Goal: Task Accomplishment & Management: Manage account settings

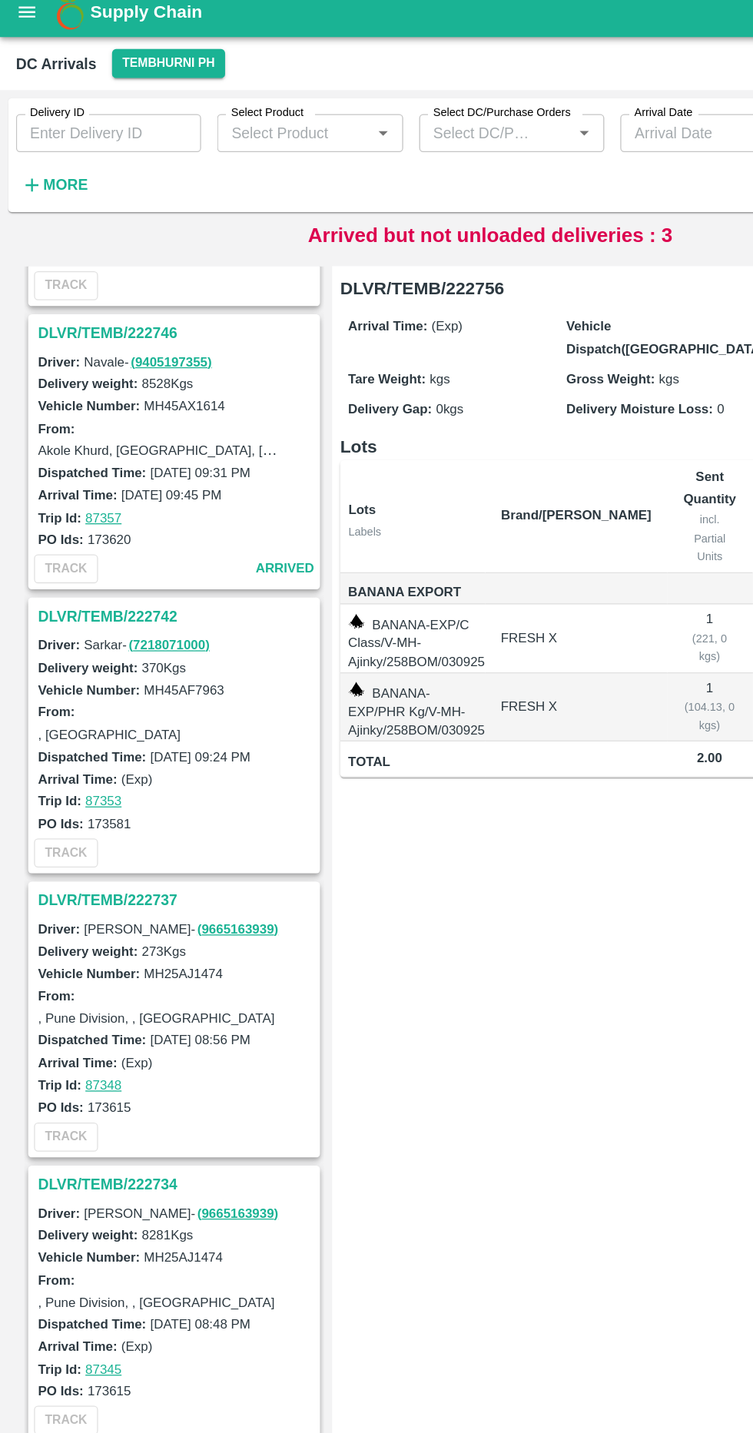
scroll to position [1057, 0]
click at [55, 270] on h3 "DLVR/TEMB/222746" at bounding box center [136, 268] width 214 height 20
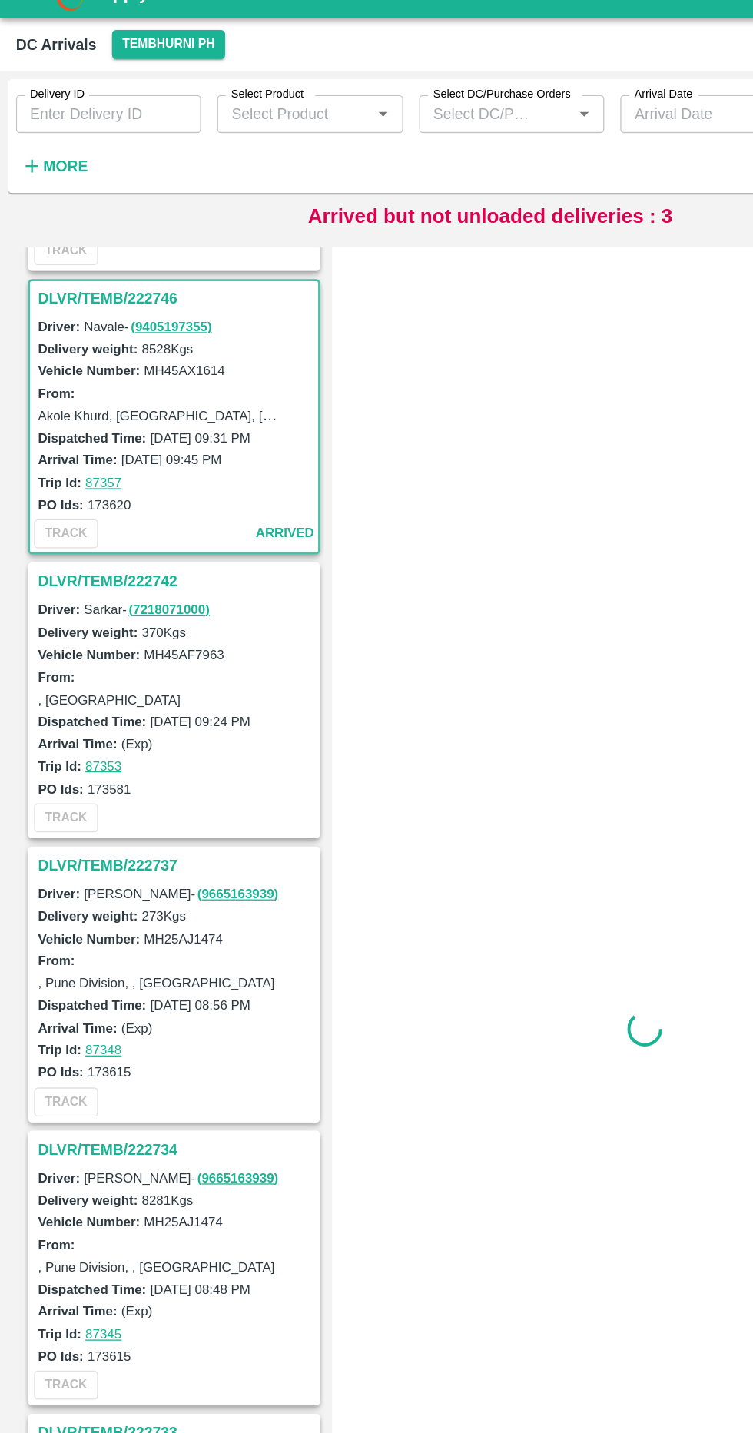
scroll to position [1093, 0]
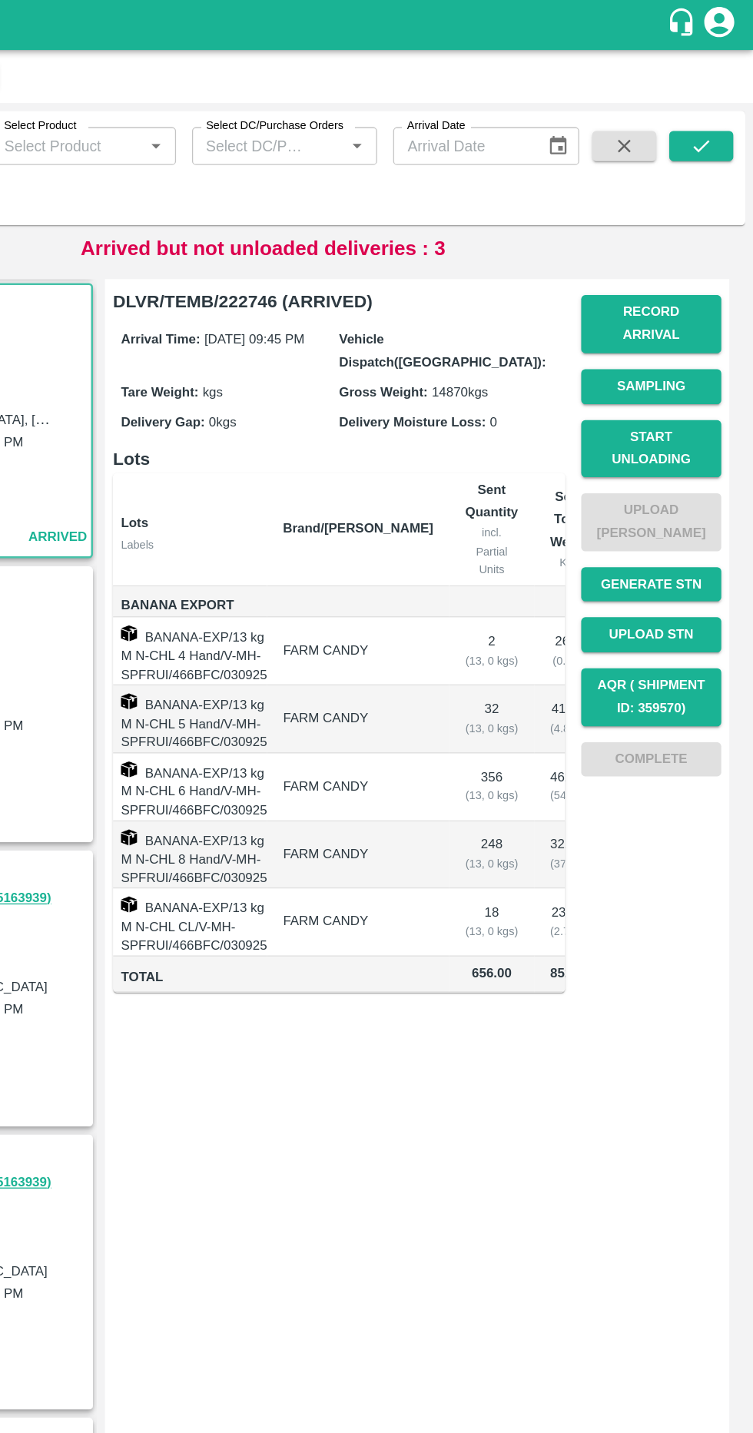
click at [646, 323] on button "Start Unloading" at bounding box center [675, 345] width 108 height 45
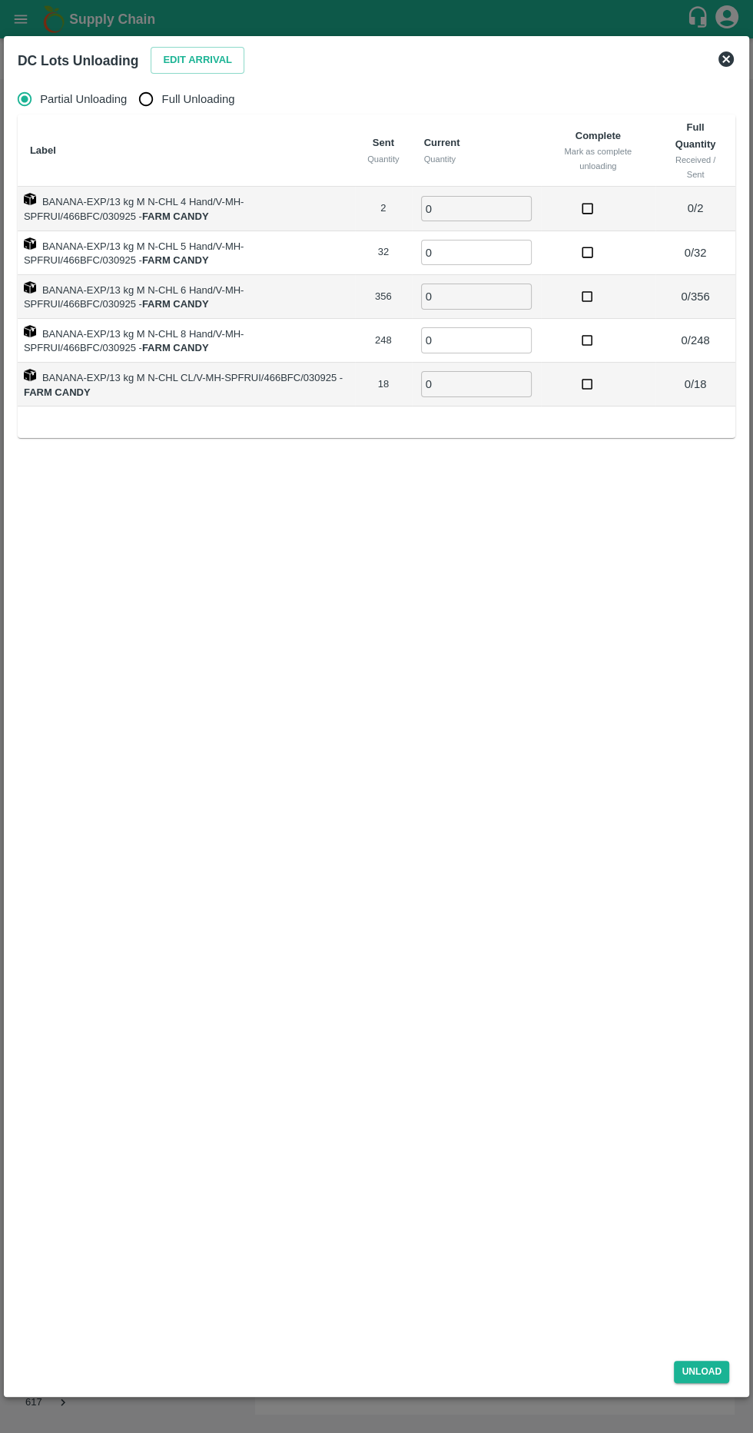
click at [726, 58] on icon at bounding box center [726, 59] width 18 height 18
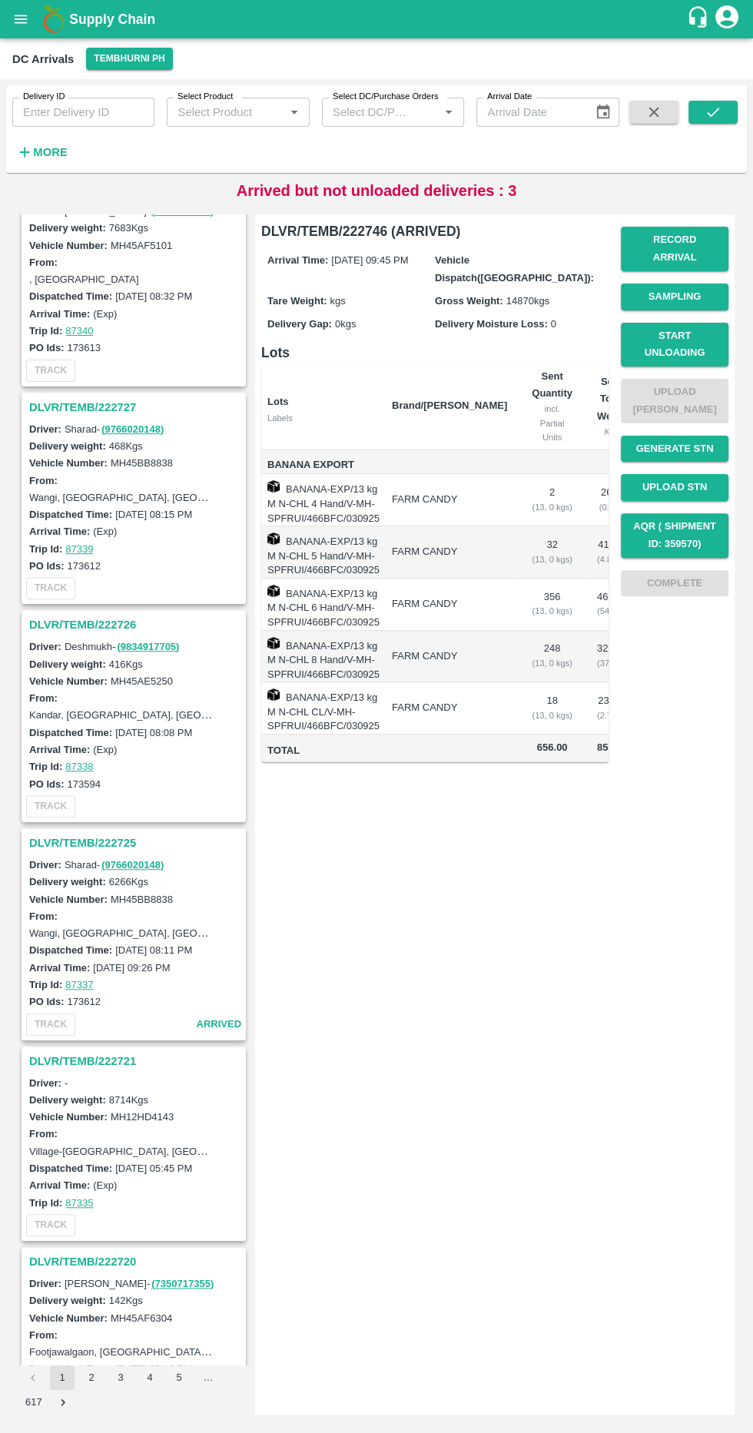
scroll to position [2888, 0]
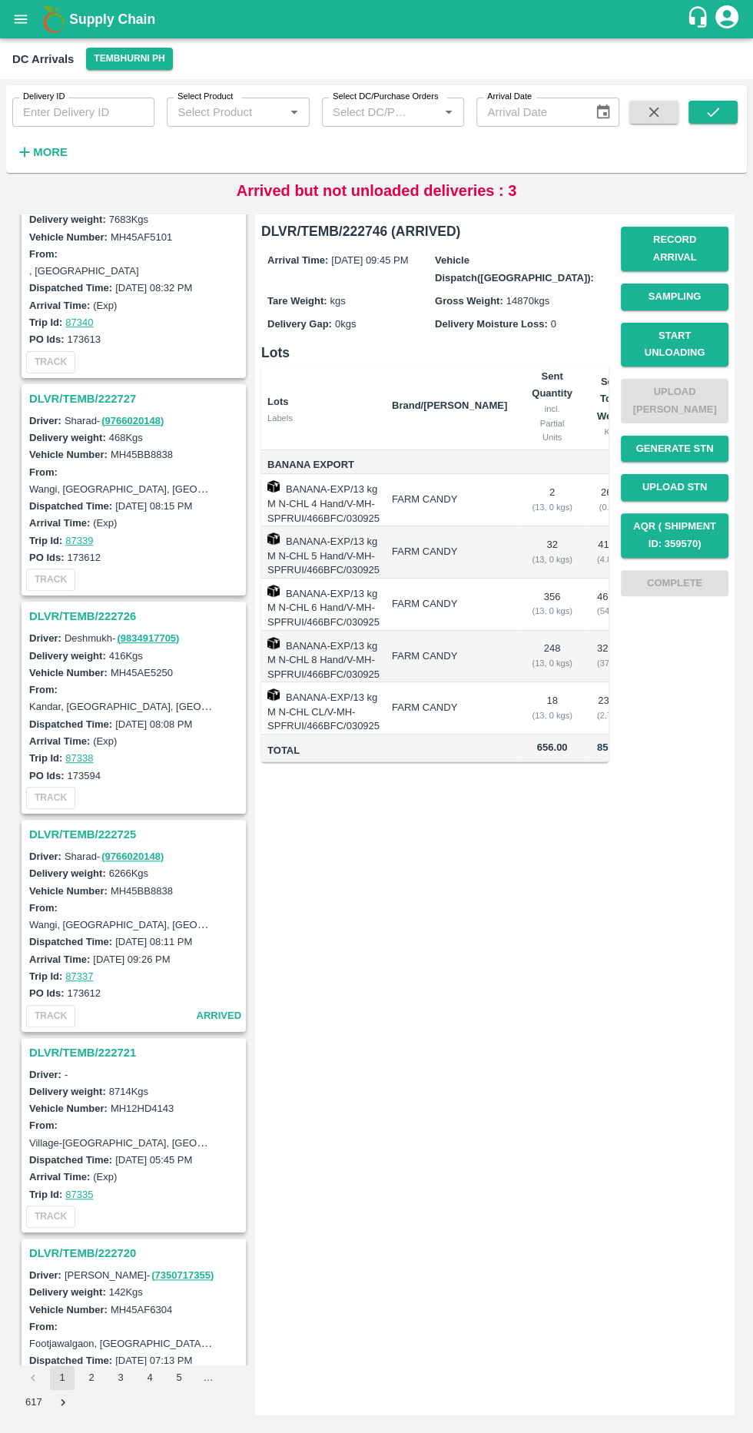
click at [34, 824] on h3 "DLVR/TEMB/222725" at bounding box center [136, 834] width 214 height 20
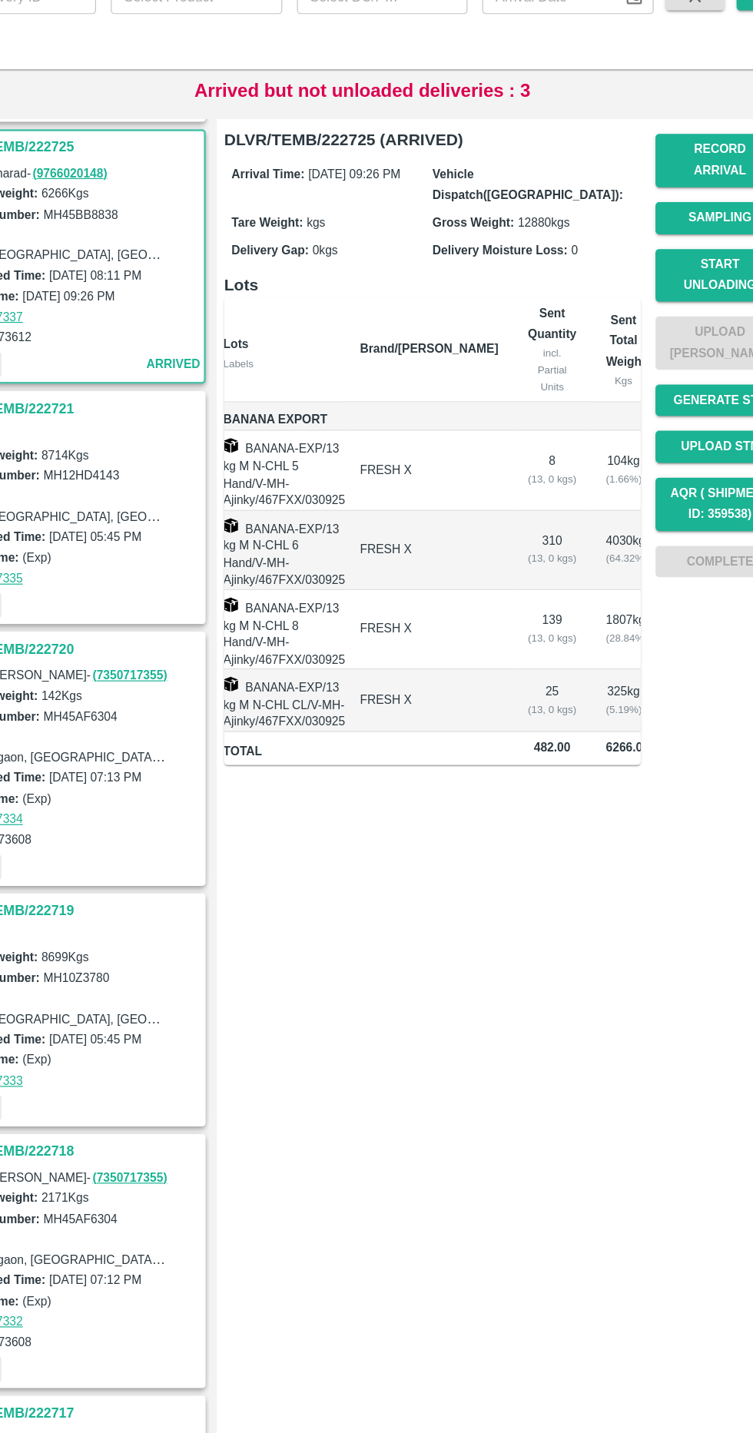
scroll to position [0, 0]
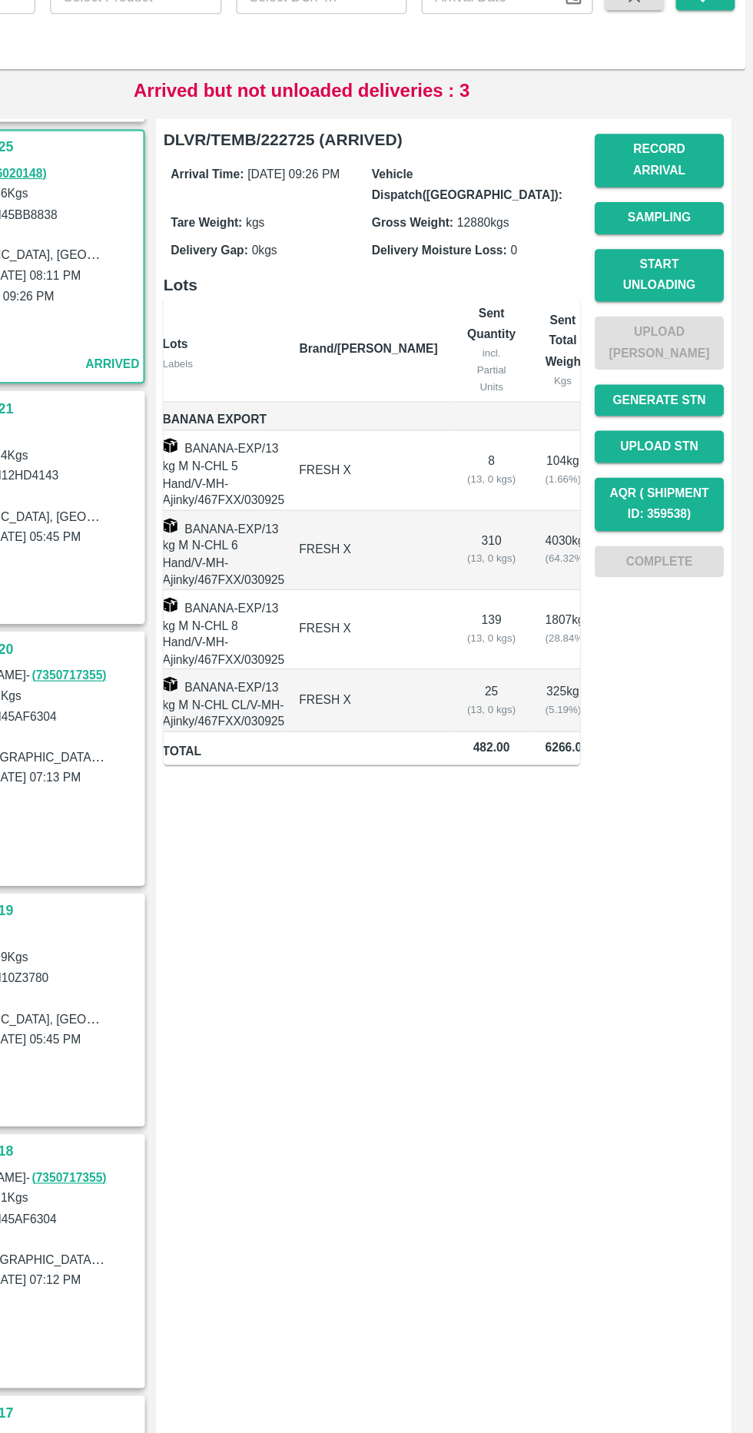
click at [657, 335] on button "Start Unloading" at bounding box center [675, 345] width 108 height 45
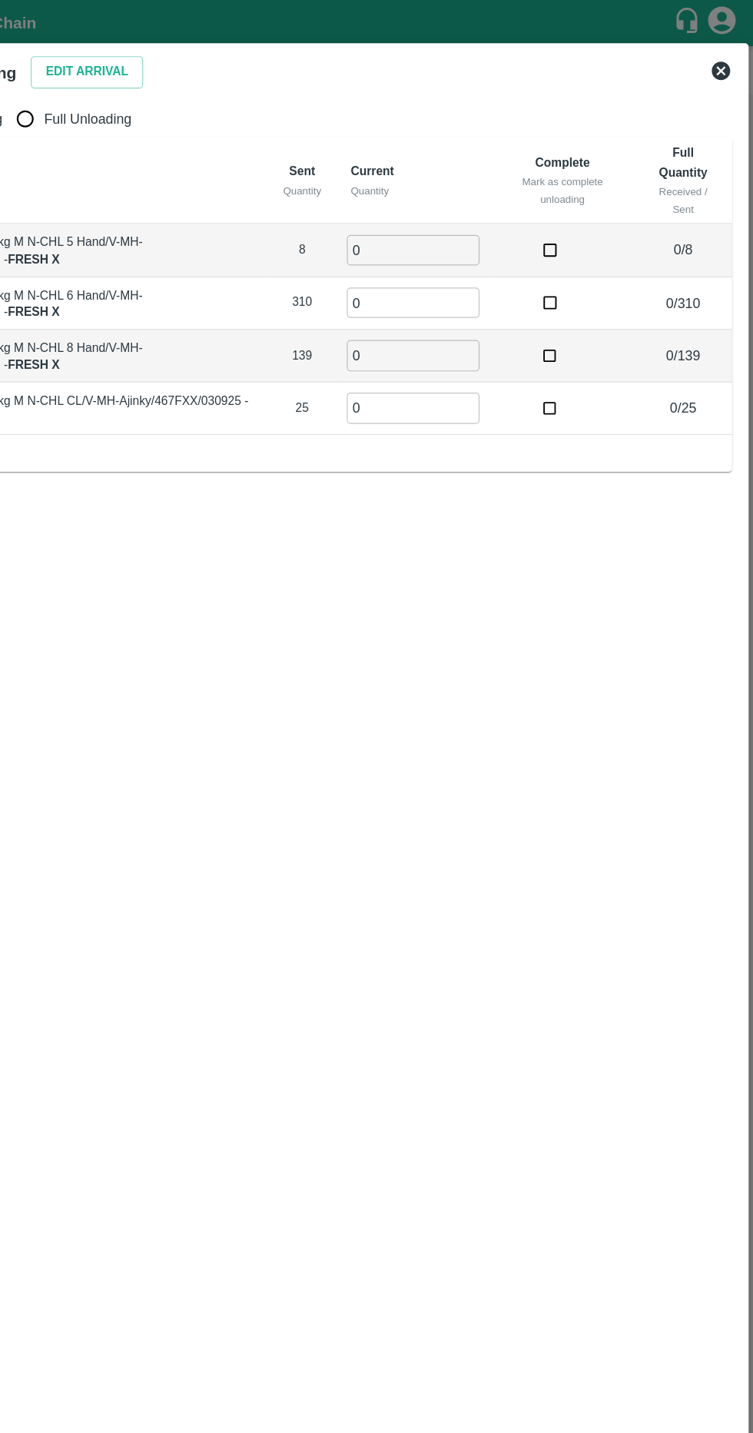
click at [152, 45] on div "Edit Arrival" at bounding box center [194, 57] width 100 height 33
click at [168, 48] on button "Edit Arrival" at bounding box center [198, 60] width 94 height 27
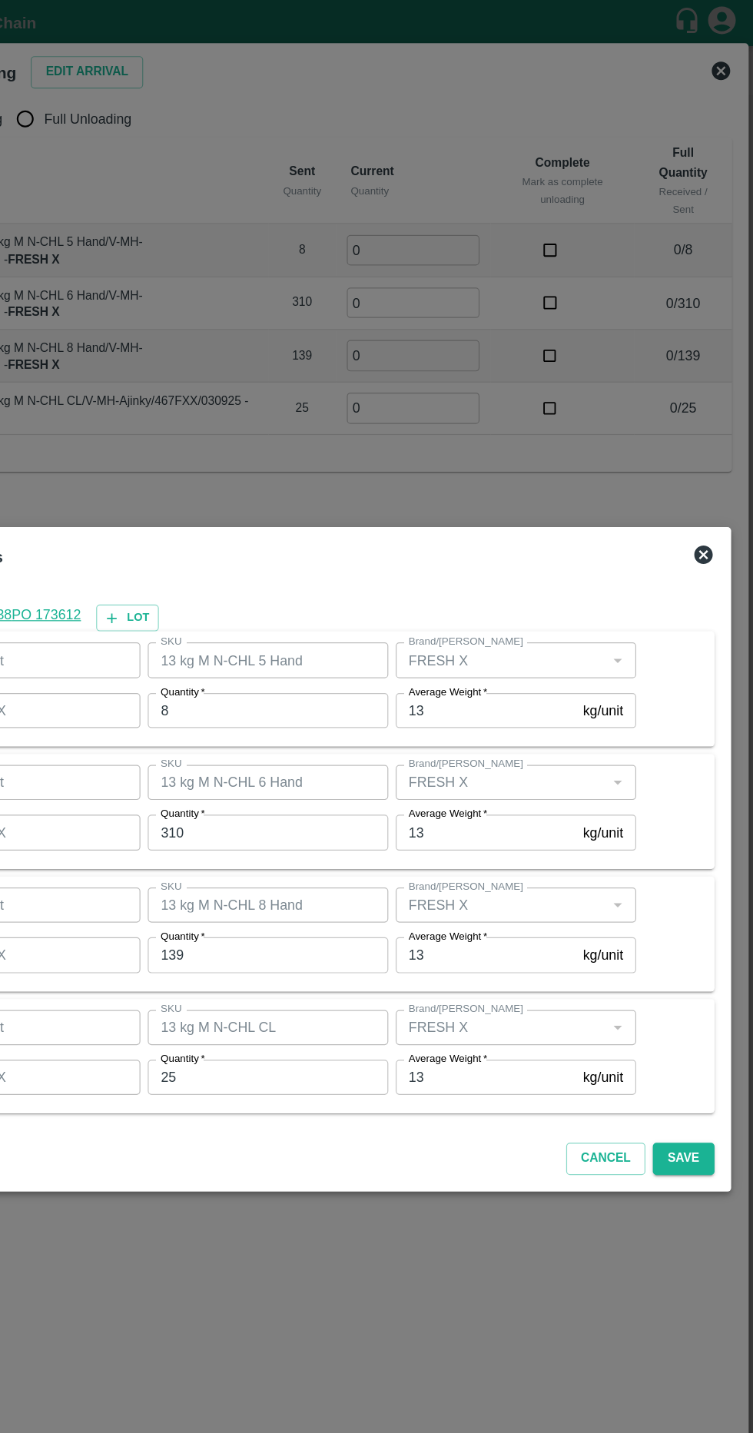
click at [417, 605] on input "8" at bounding box center [348, 592] width 201 height 29
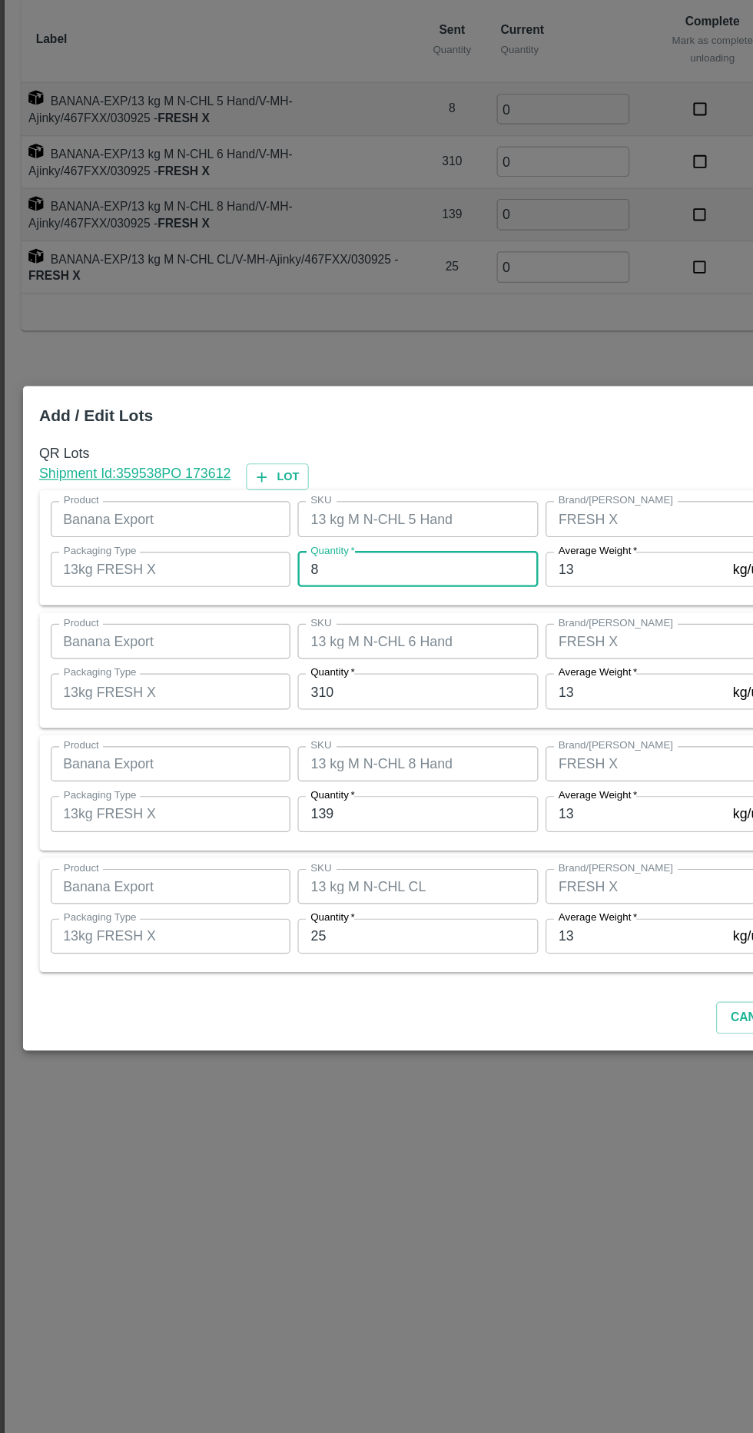
click at [288, 592] on input "8" at bounding box center [348, 592] width 201 height 29
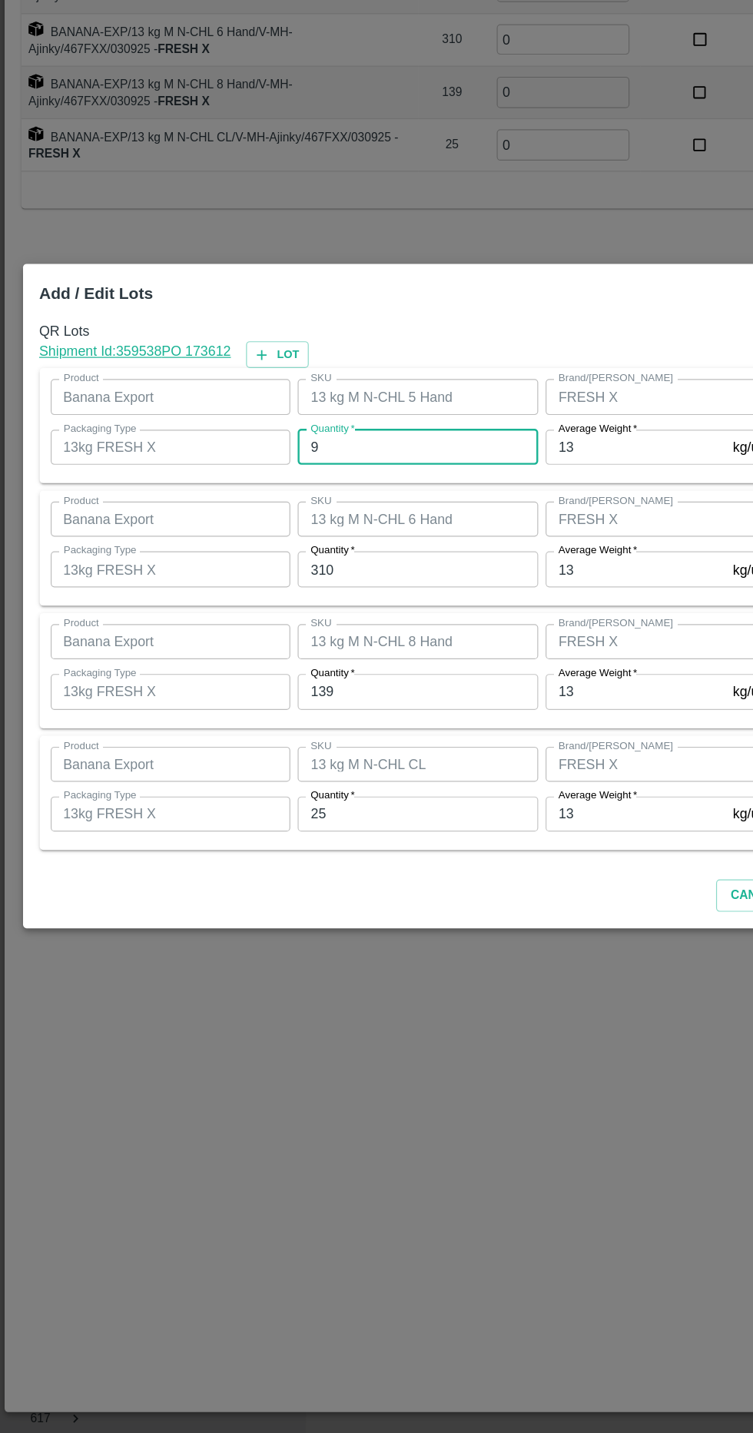
type input "9"
click at [279, 690] on input "310" at bounding box center [348, 693] width 201 height 29
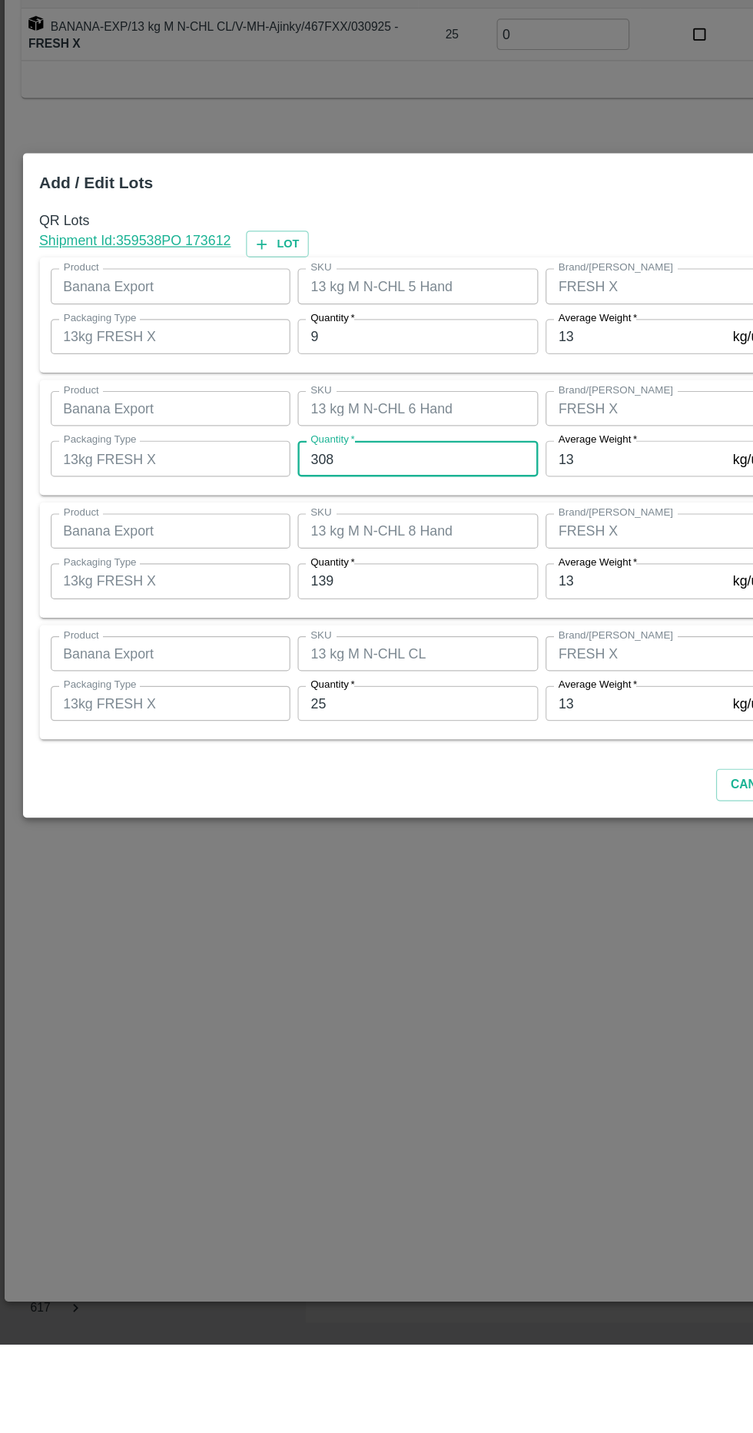
type input "308"
click at [264, 786] on label "Quantity   *" at bounding box center [277, 780] width 37 height 12
click at [264, 786] on input "139" at bounding box center [348, 795] width 201 height 29
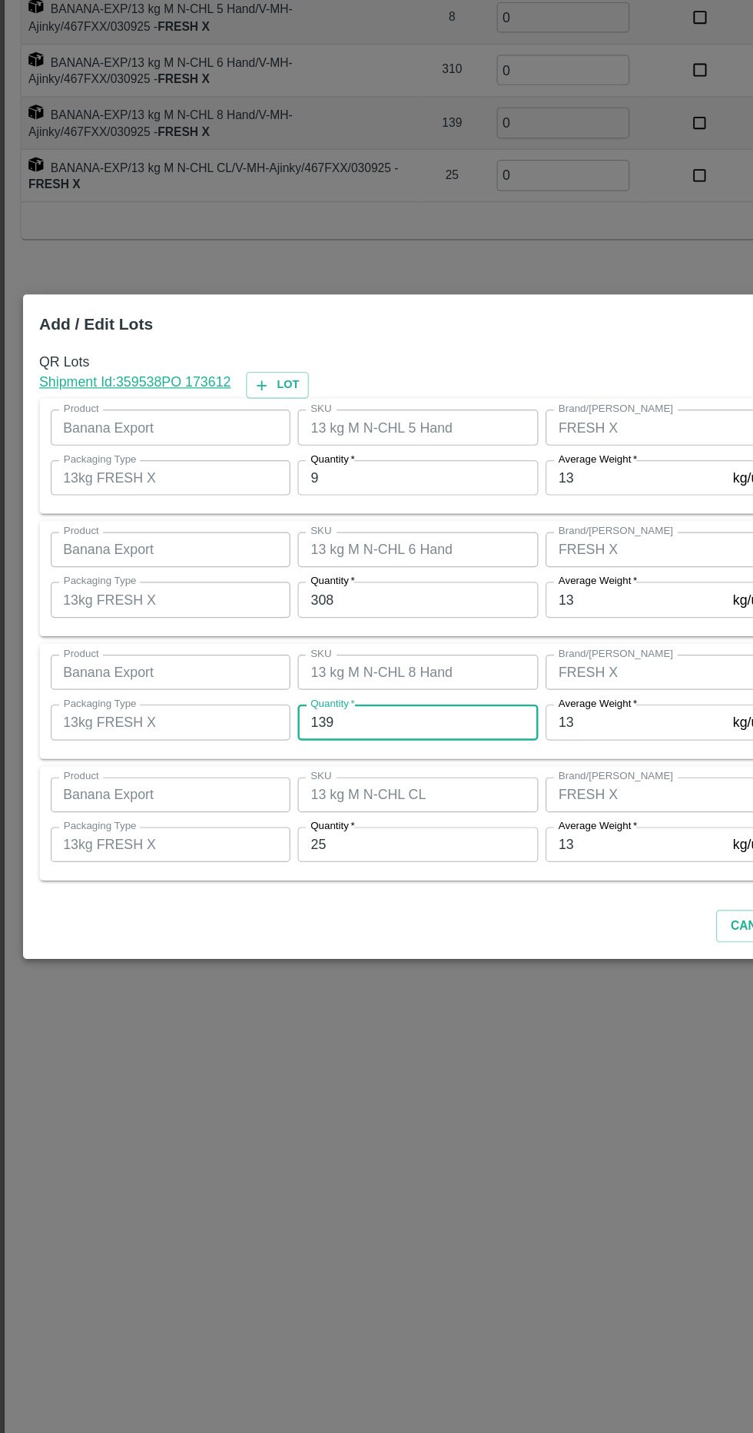
click at [308, 793] on input "139" at bounding box center [348, 795] width 201 height 29
type input "1"
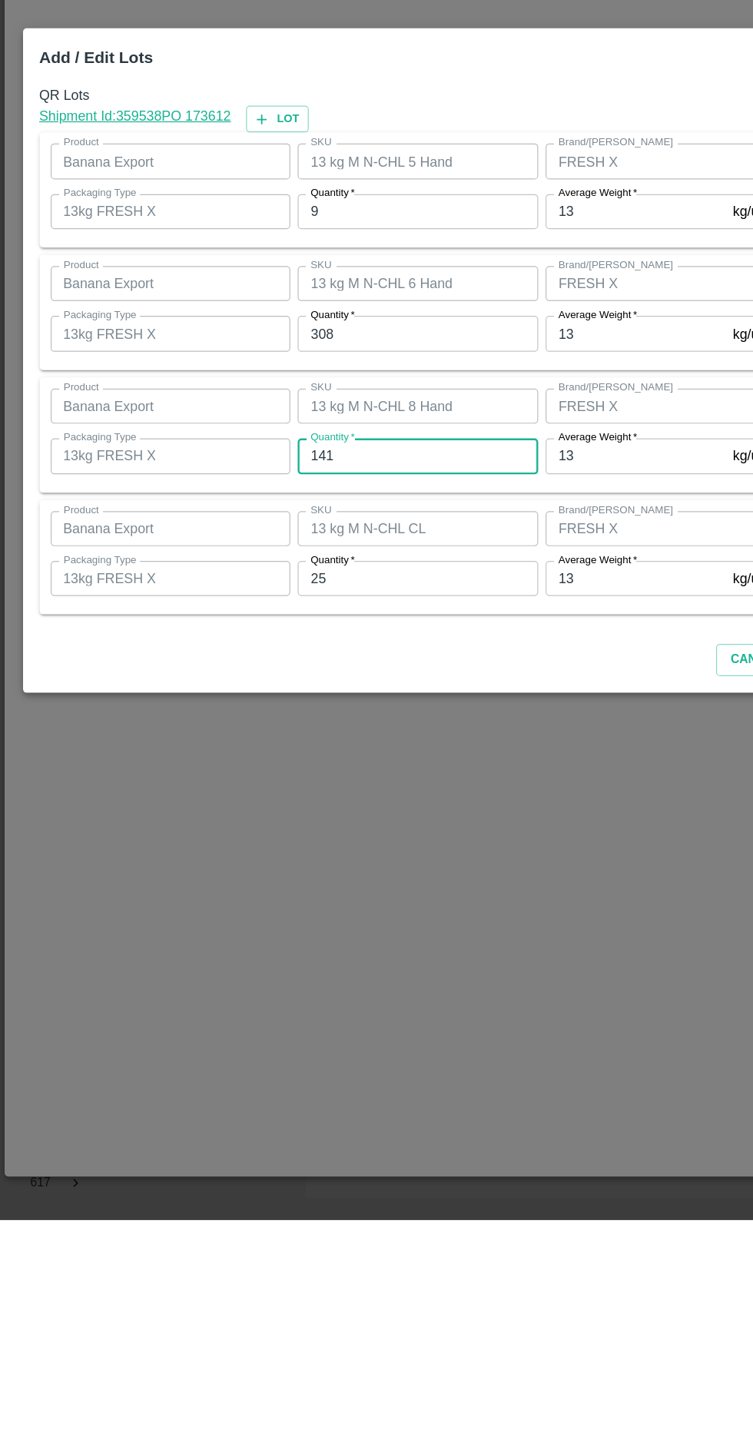
type input "141"
click at [276, 882] on label "Quantity   *" at bounding box center [277, 883] width 37 height 12
click at [276, 884] on input "25" at bounding box center [348, 898] width 201 height 29
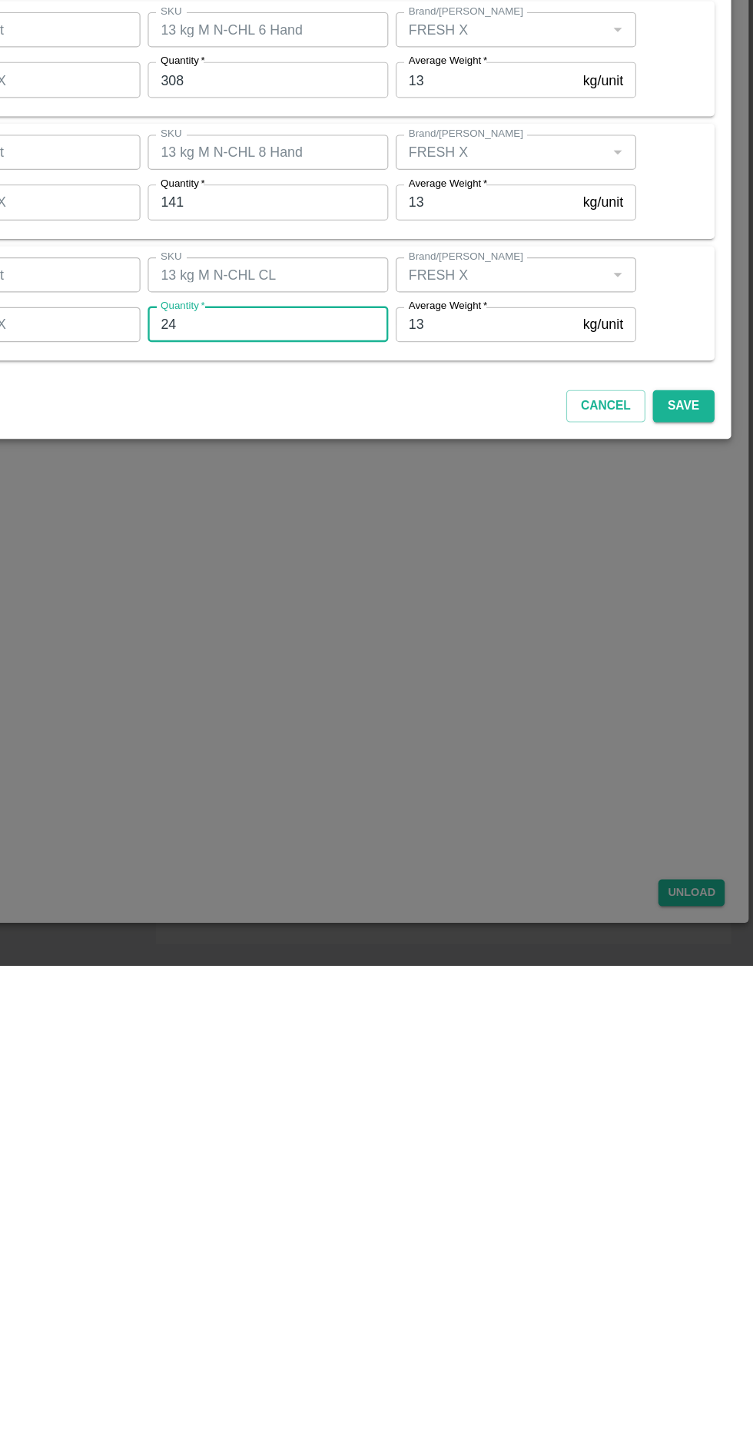
type input "24"
click at [701, 964] on button "Save" at bounding box center [694, 966] width 51 height 27
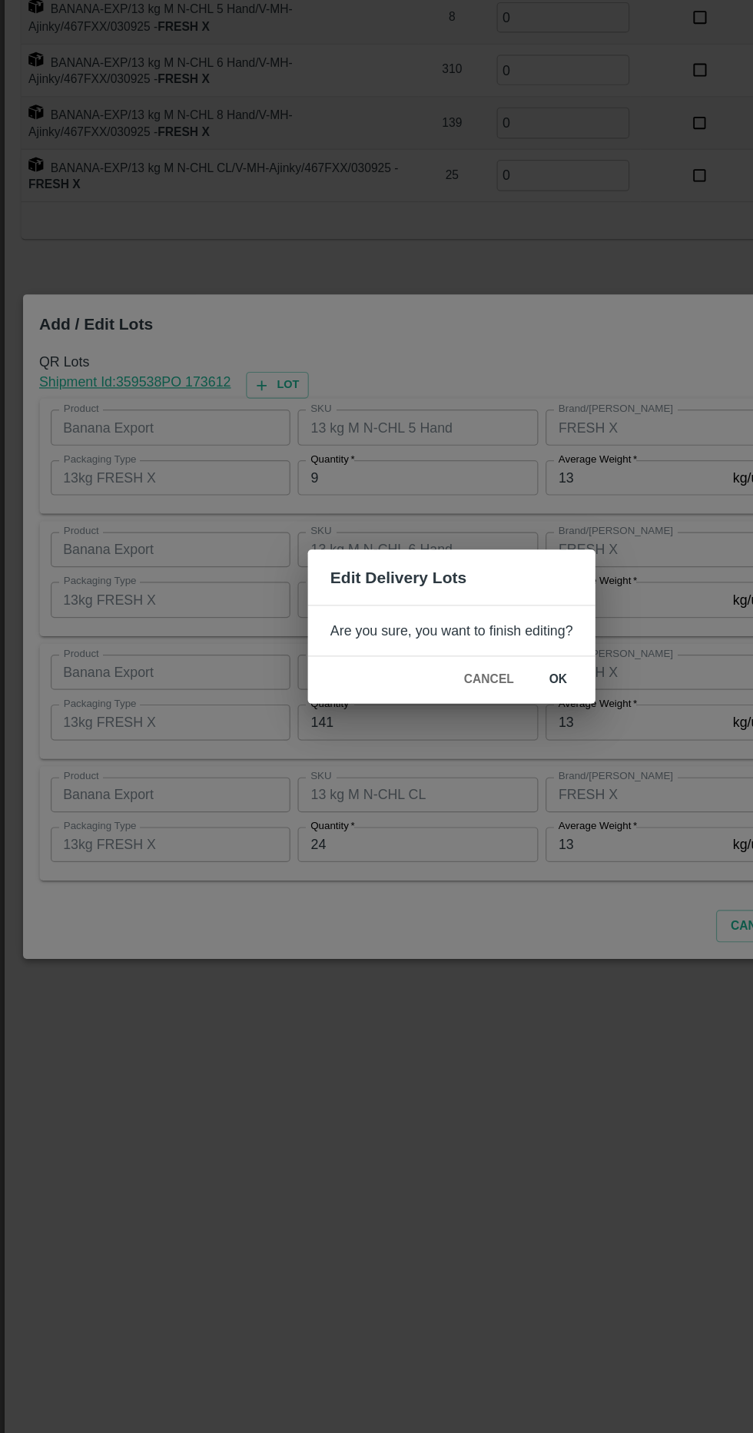
click at [476, 754] on button "ok" at bounding box center [465, 761] width 49 height 27
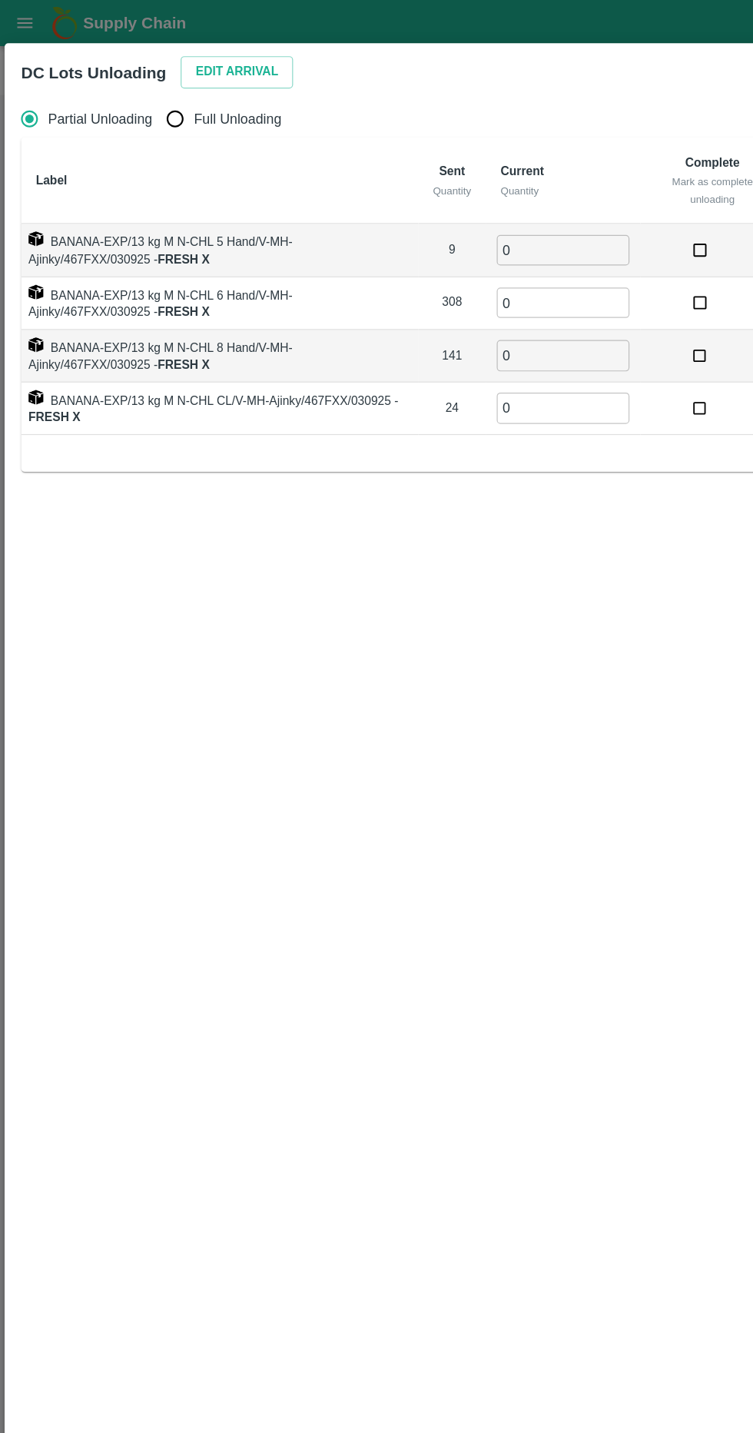
click at [193, 101] on span "Full Unloading" at bounding box center [198, 99] width 73 height 17
click at [161, 101] on input "Full Unloading" at bounding box center [146, 99] width 31 height 31
radio input "true"
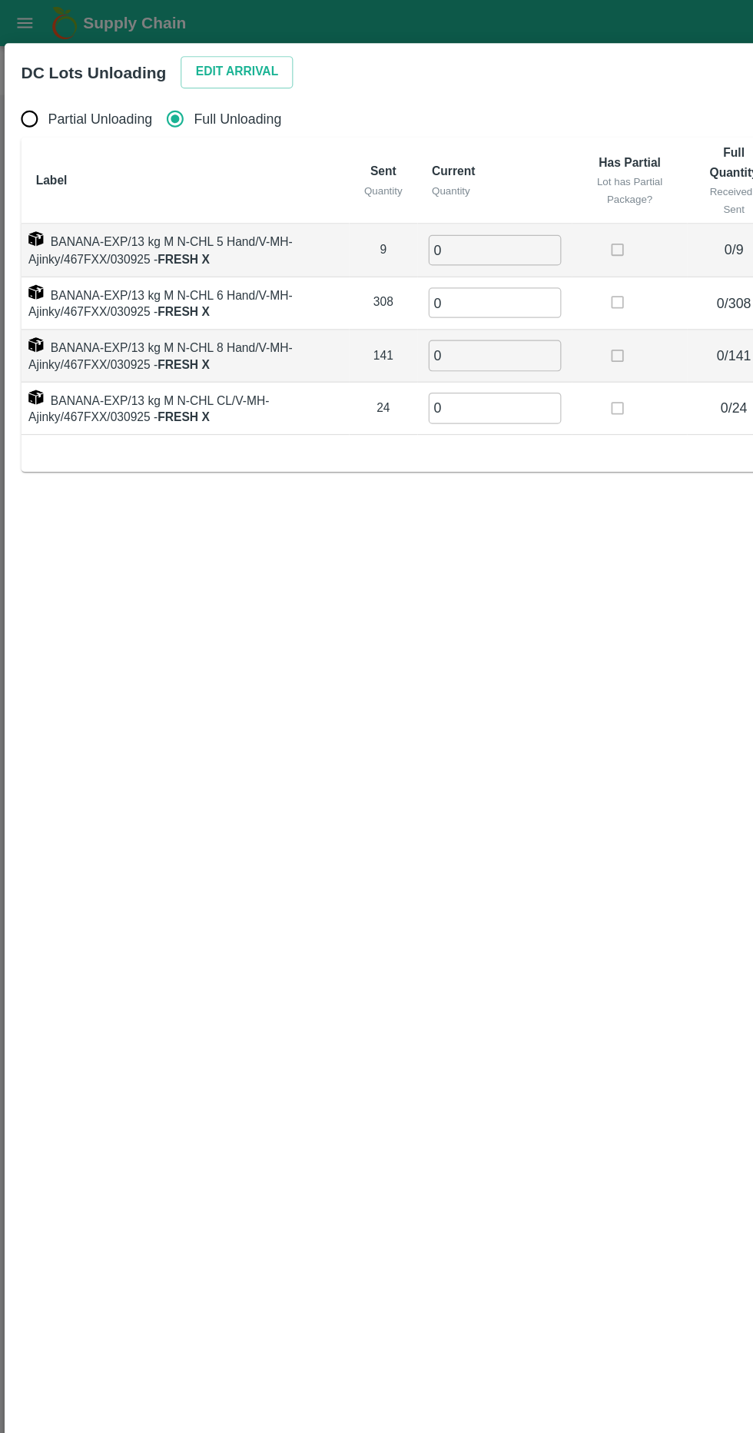
click at [457, 208] on input "0" at bounding box center [412, 208] width 111 height 25
type input "9"
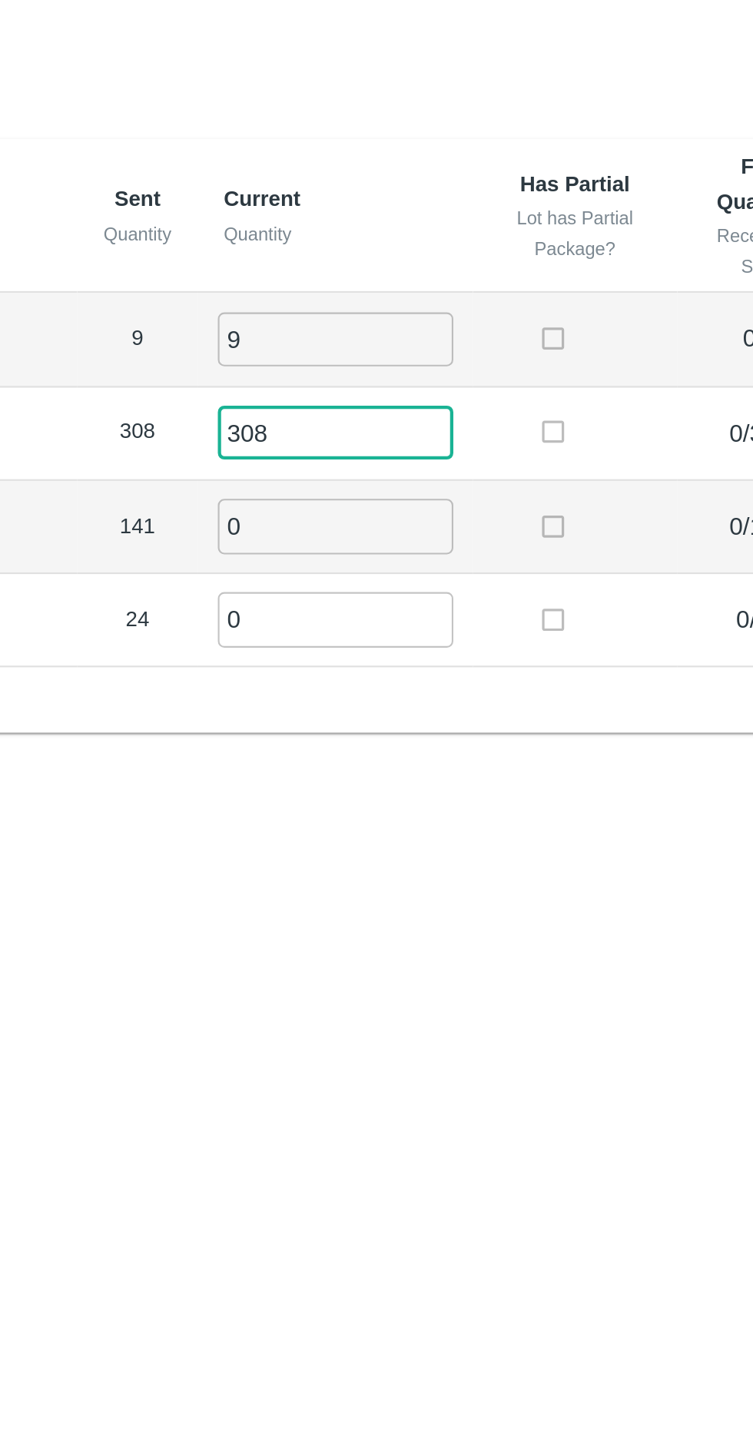
type input "308"
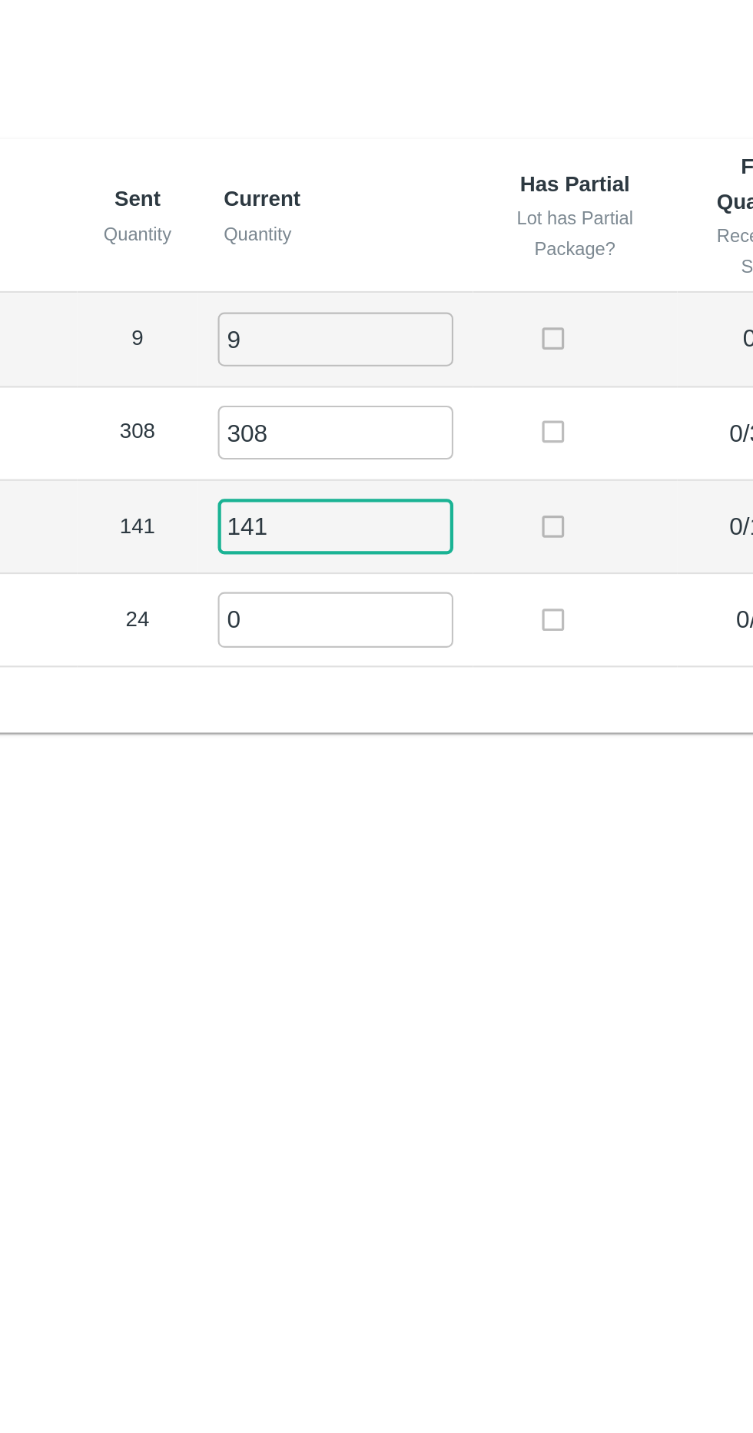
type input "141"
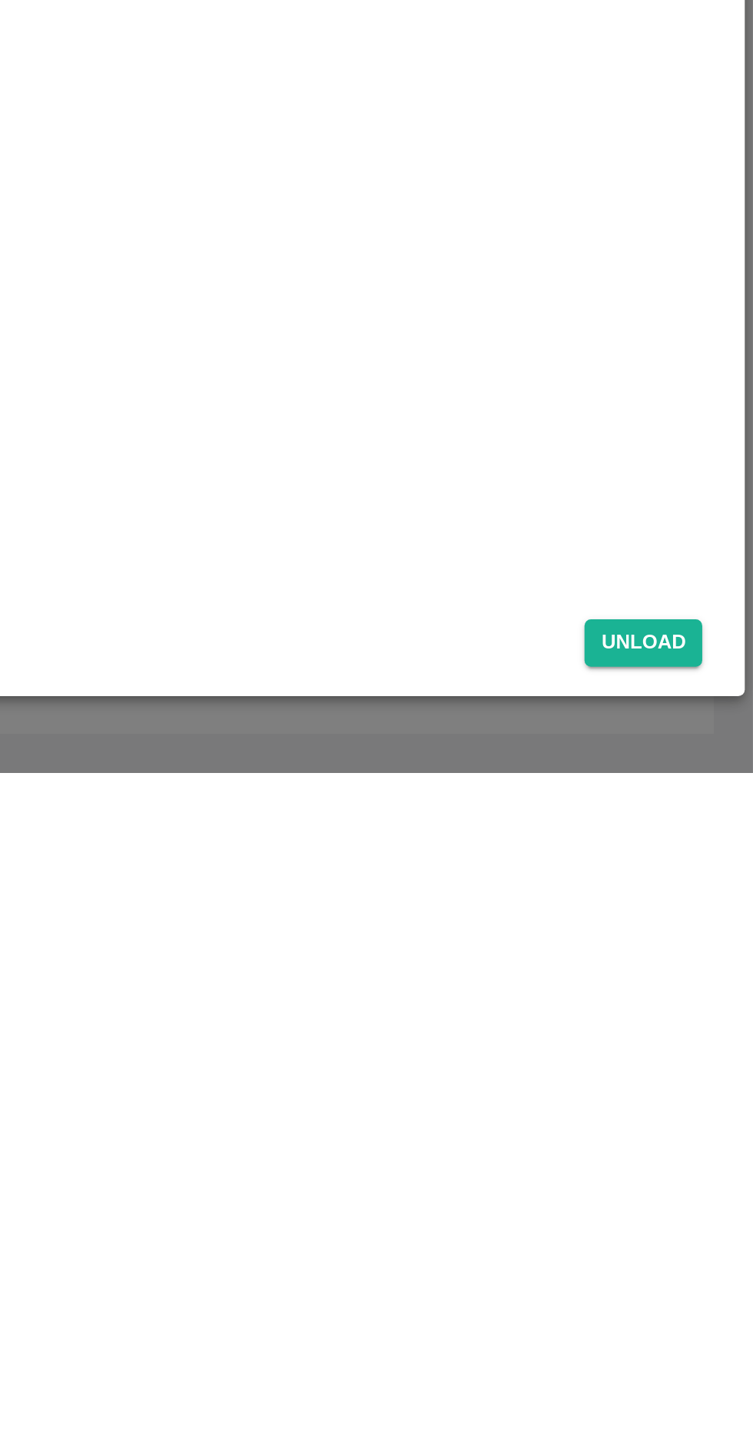
type input "24"
click at [724, 1367] on button "Unload" at bounding box center [701, 1372] width 55 height 22
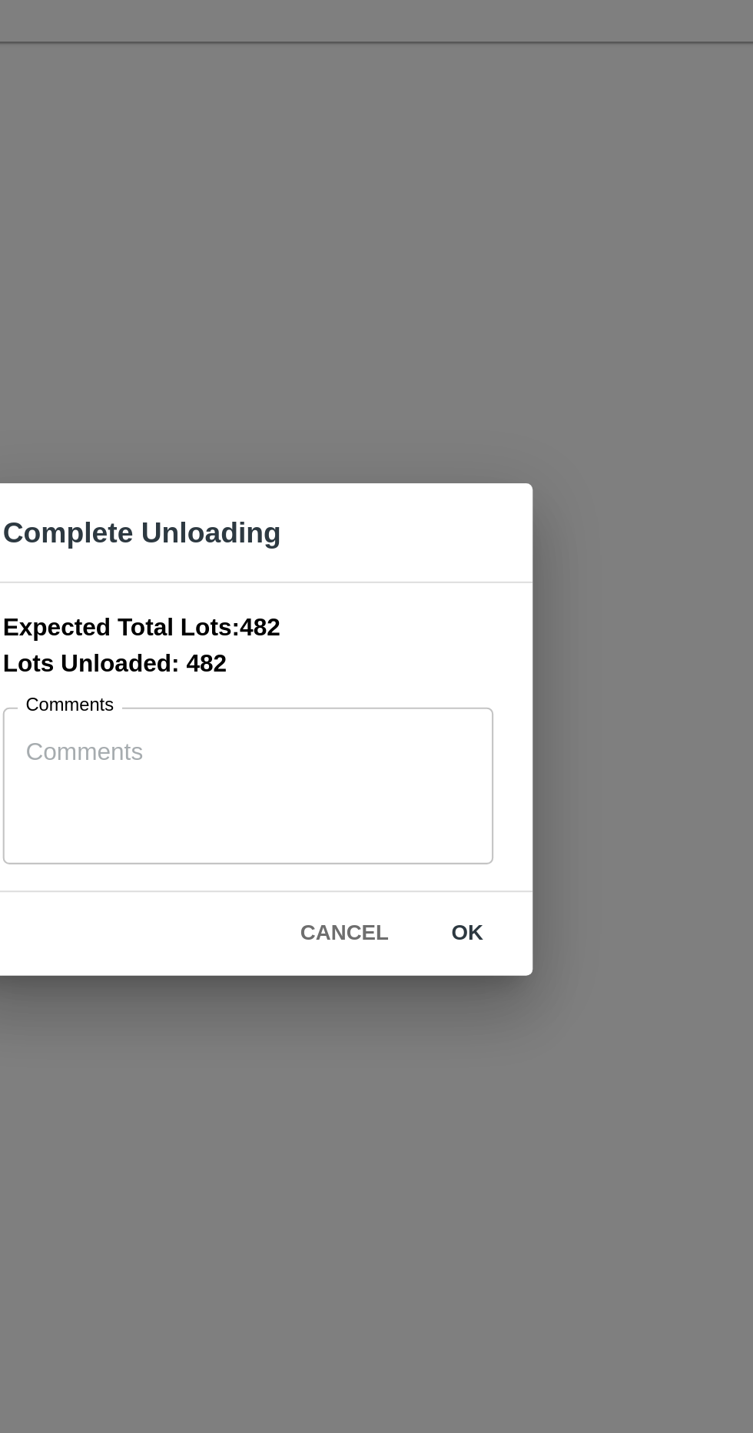
click at [473, 814] on button "ok" at bounding box center [479, 812] width 49 height 27
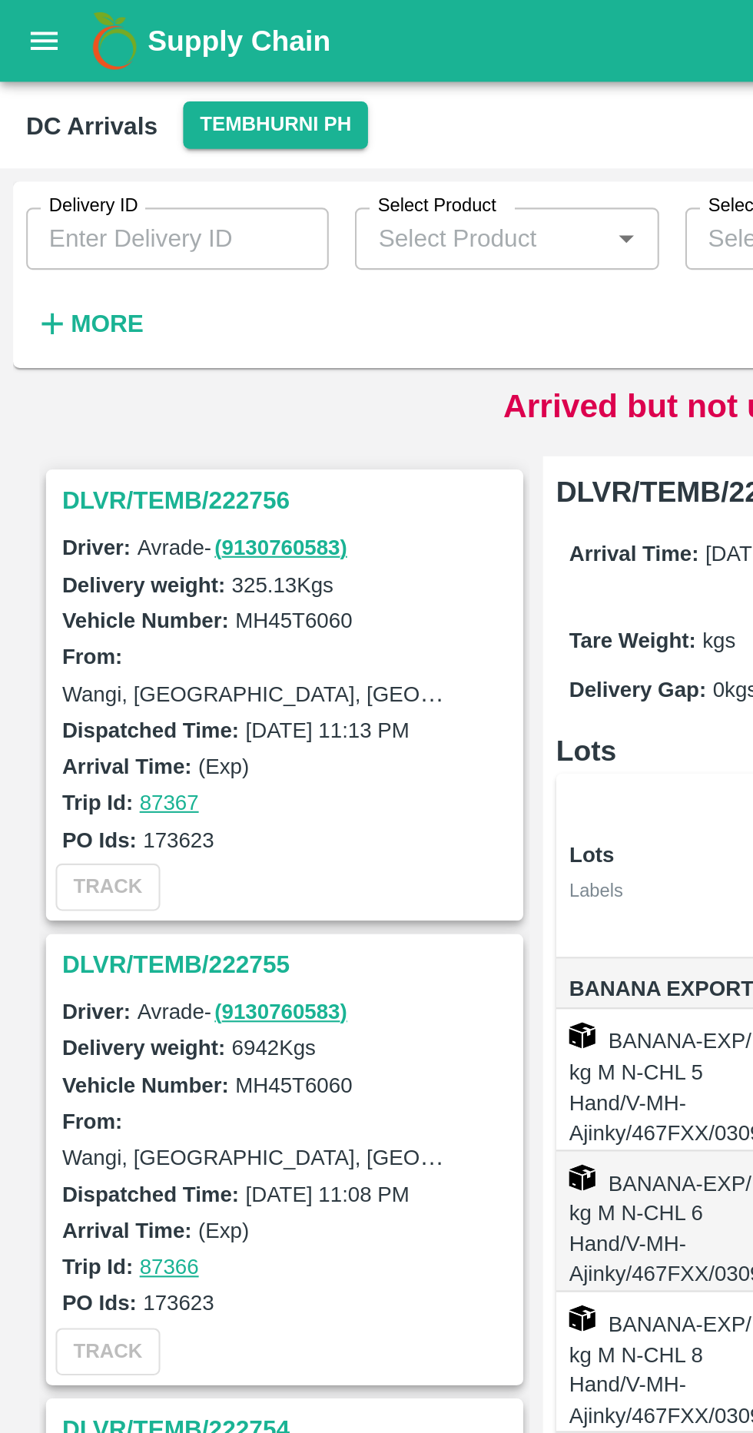
scroll to position [0, 81]
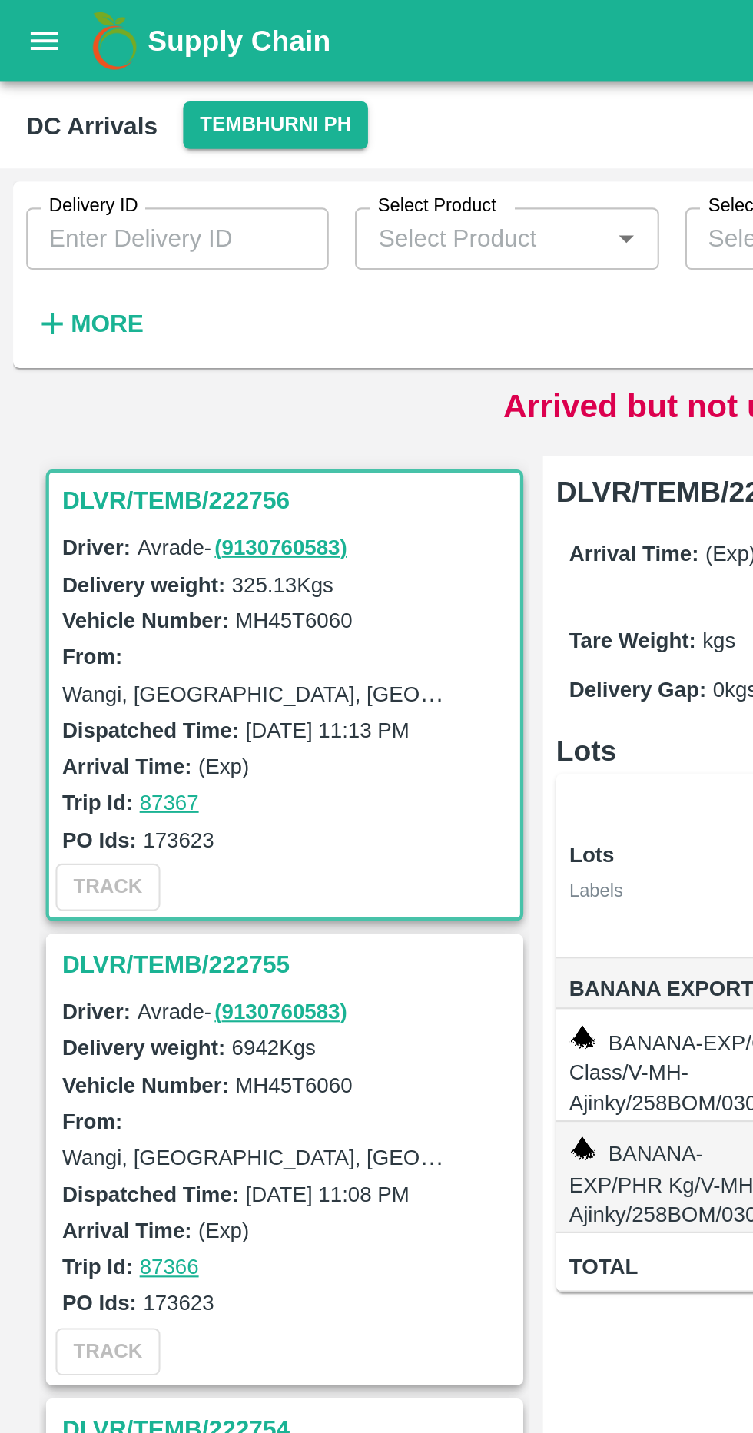
click at [53, 153] on strong "More" at bounding box center [50, 152] width 35 height 12
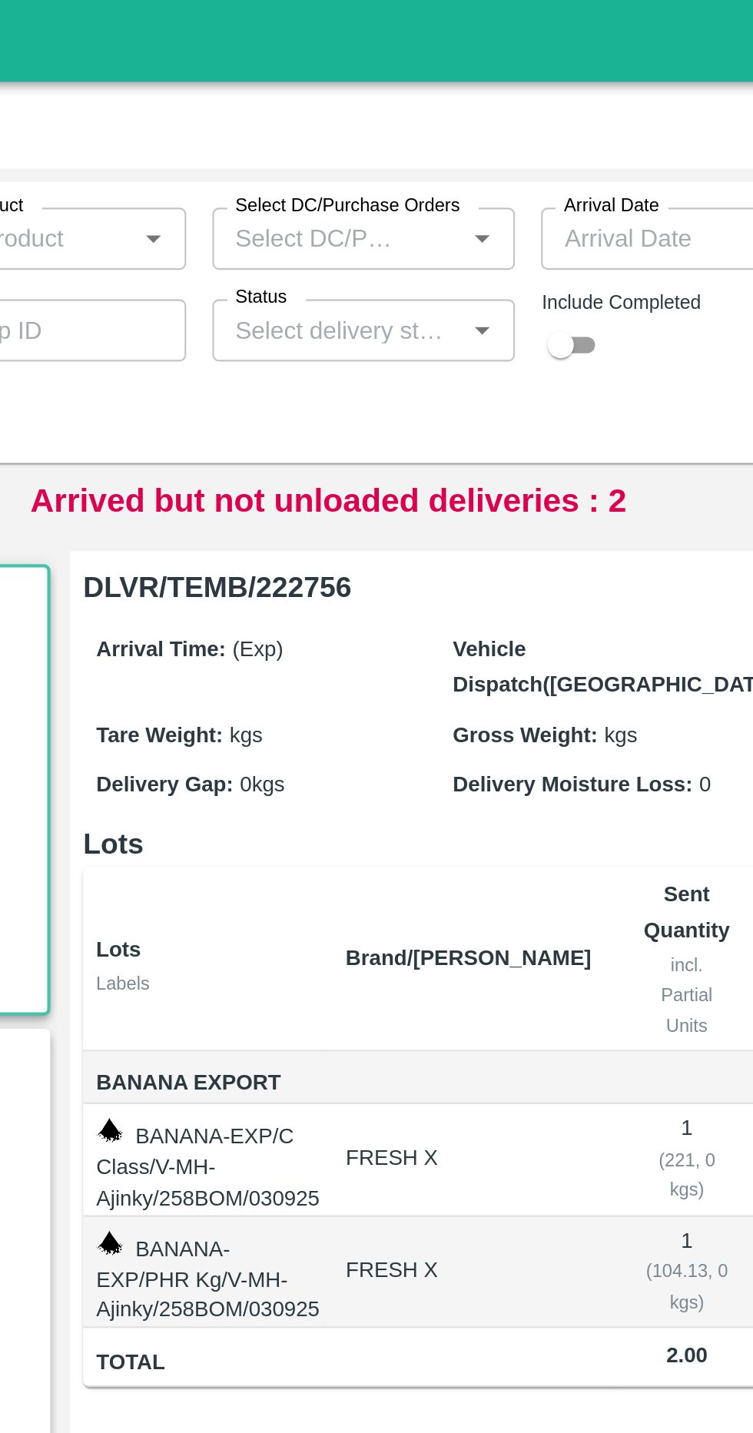
click at [443, 151] on icon "Open" at bounding box center [448, 155] width 17 height 17
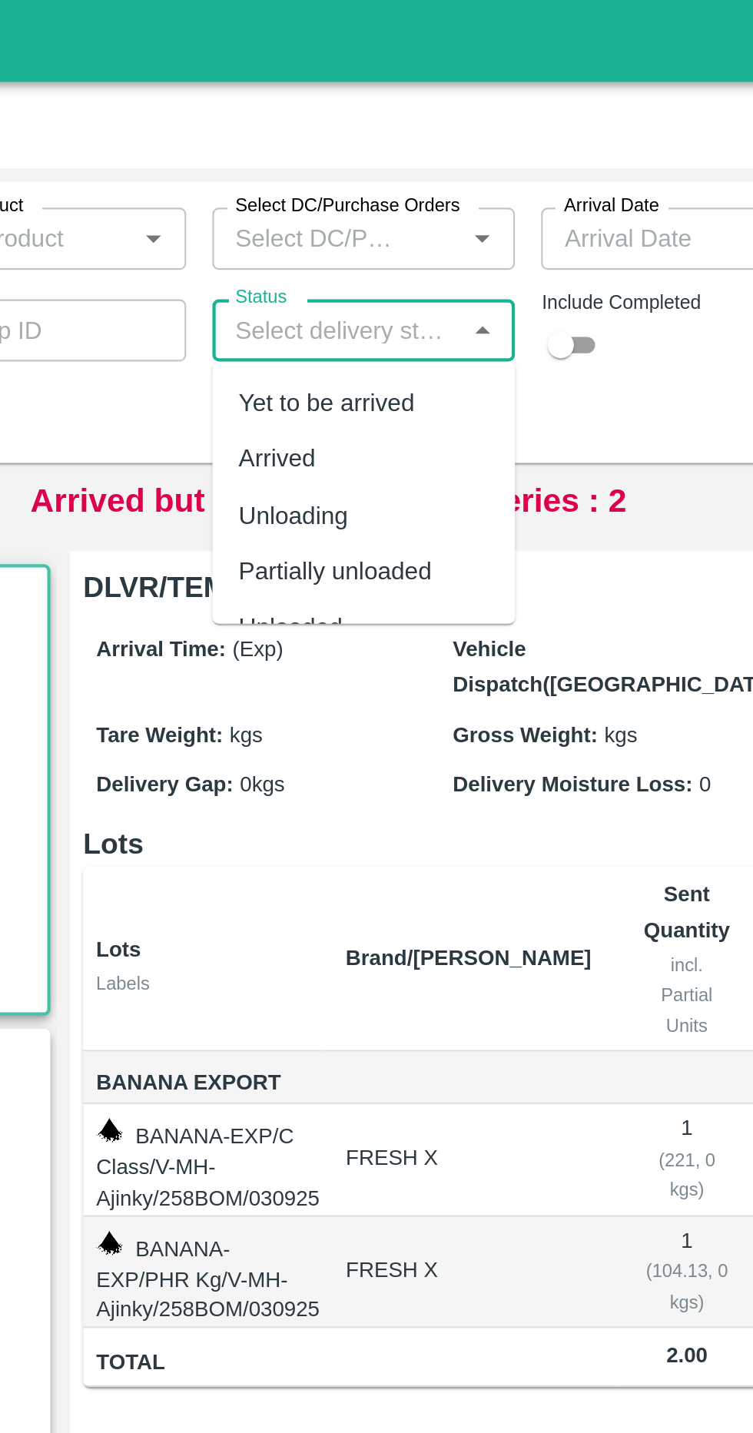
click at [404, 214] on div "Arrived" at bounding box center [393, 216] width 142 height 26
type input "Arrived"
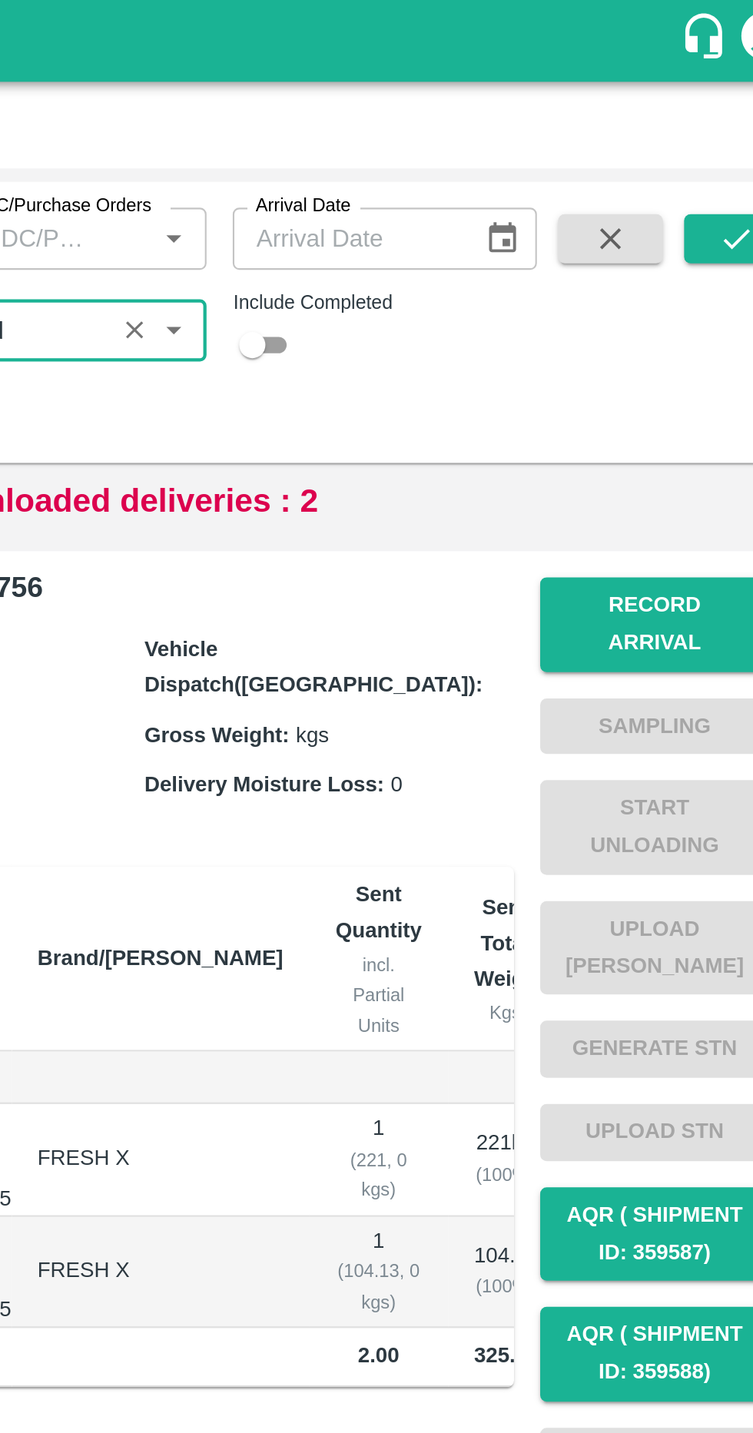
click at [717, 116] on icon "submit" at bounding box center [712, 112] width 17 height 17
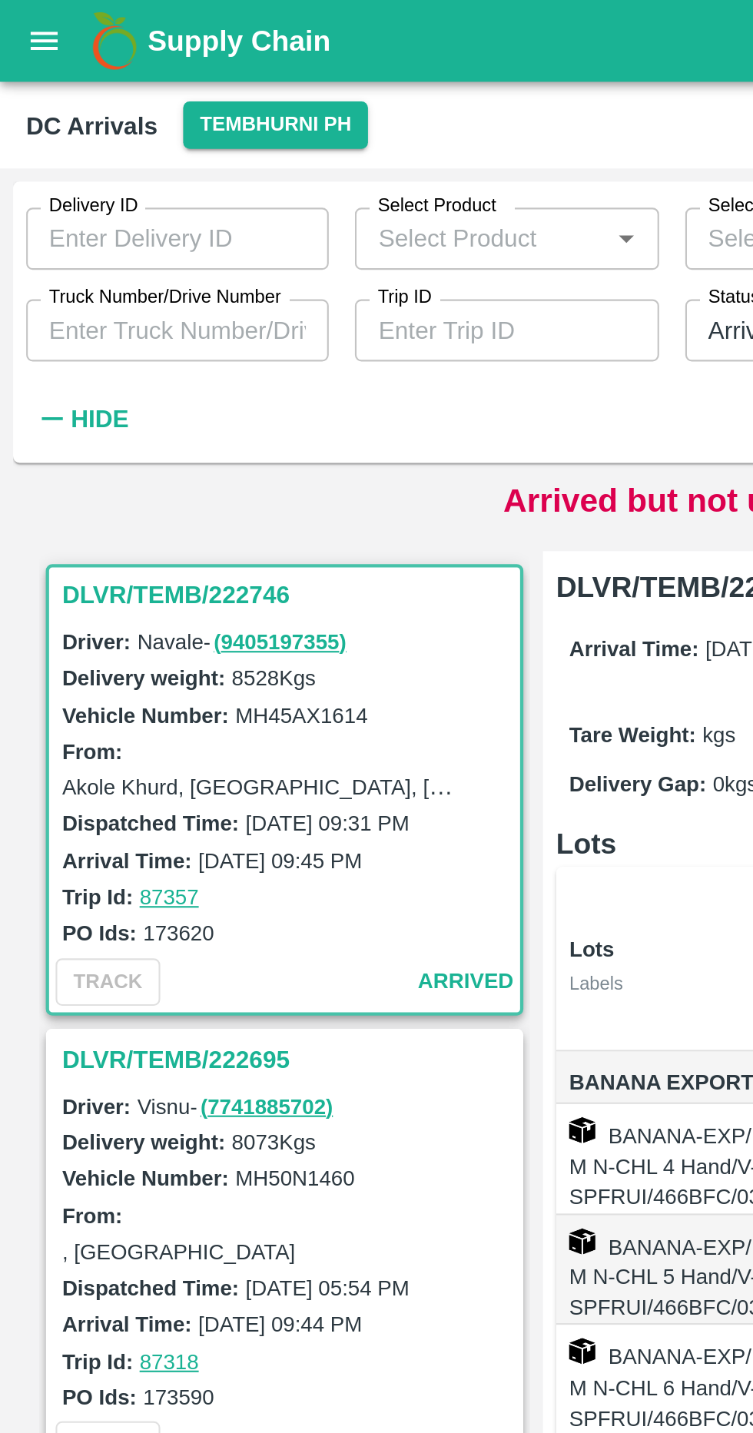
click at [108, 488] on h3 "DLVR/TEMB/222695" at bounding box center [136, 498] width 214 height 20
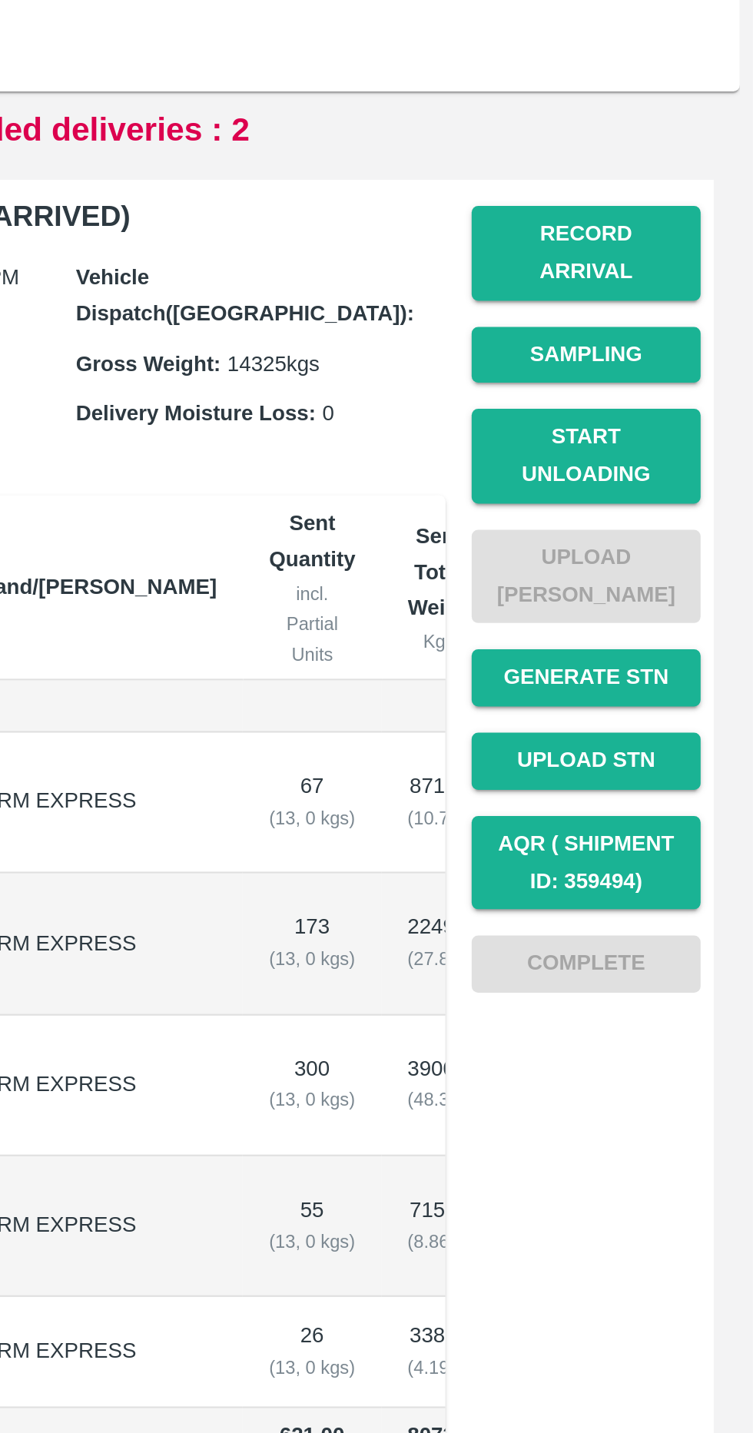
click at [659, 328] on button "Sampling" at bounding box center [675, 341] width 108 height 27
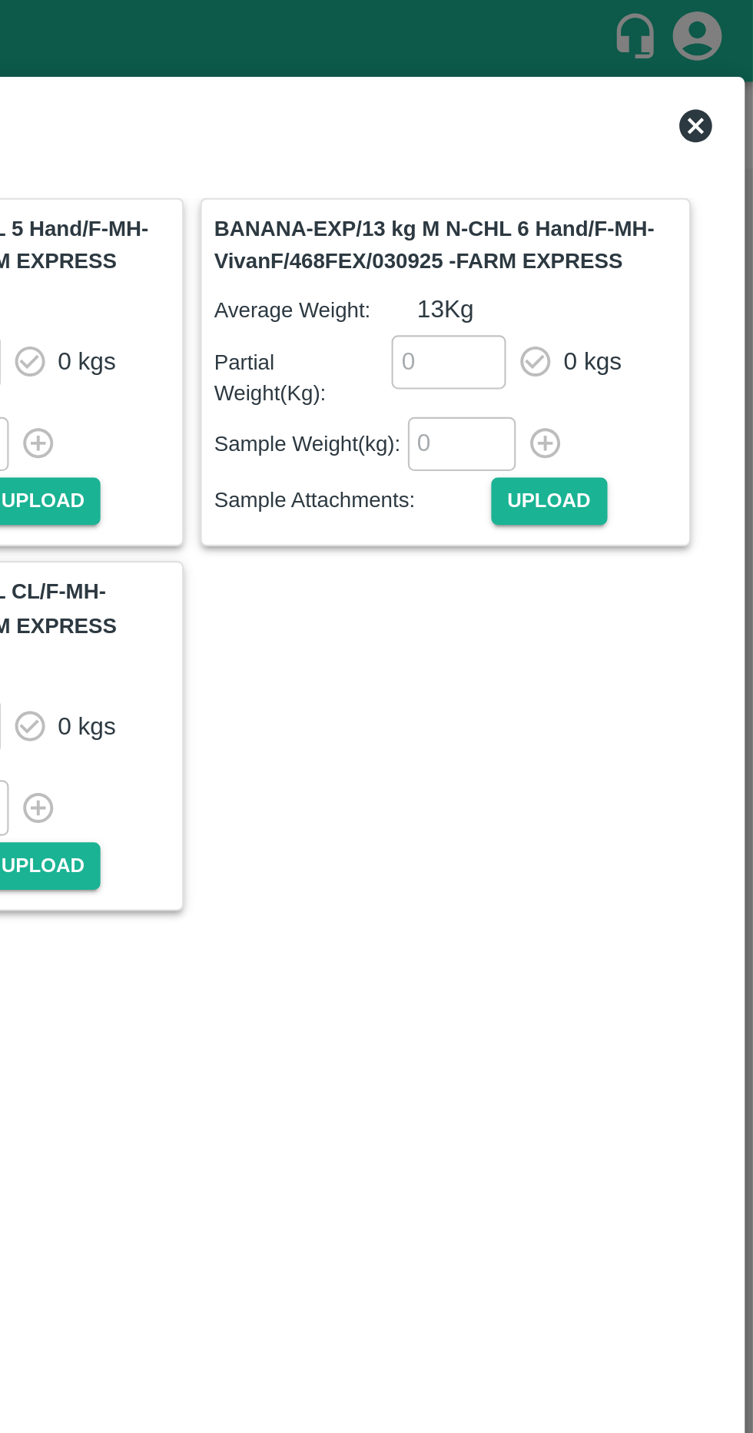
click at [717, 66] on icon at bounding box center [726, 59] width 18 height 18
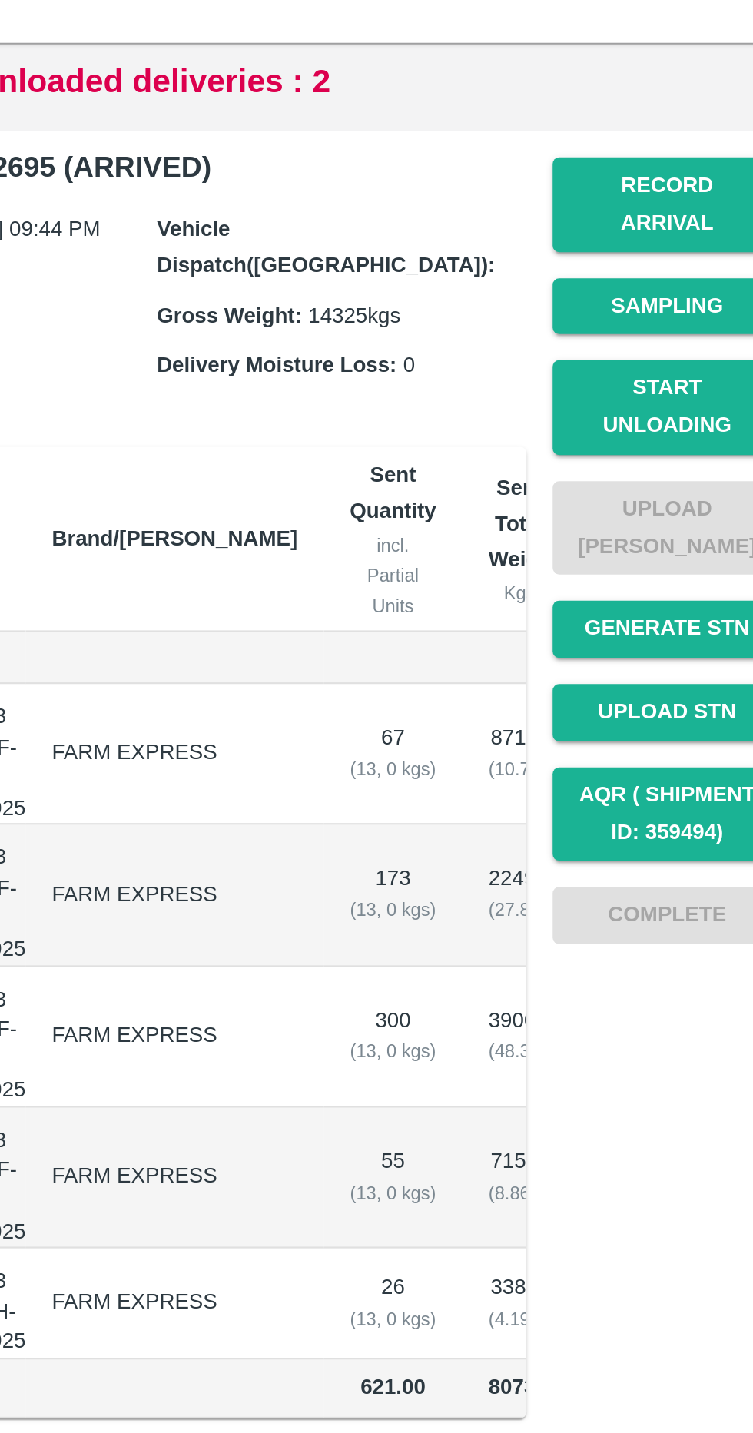
click at [688, 373] on button "Start Unloading" at bounding box center [675, 388] width 108 height 45
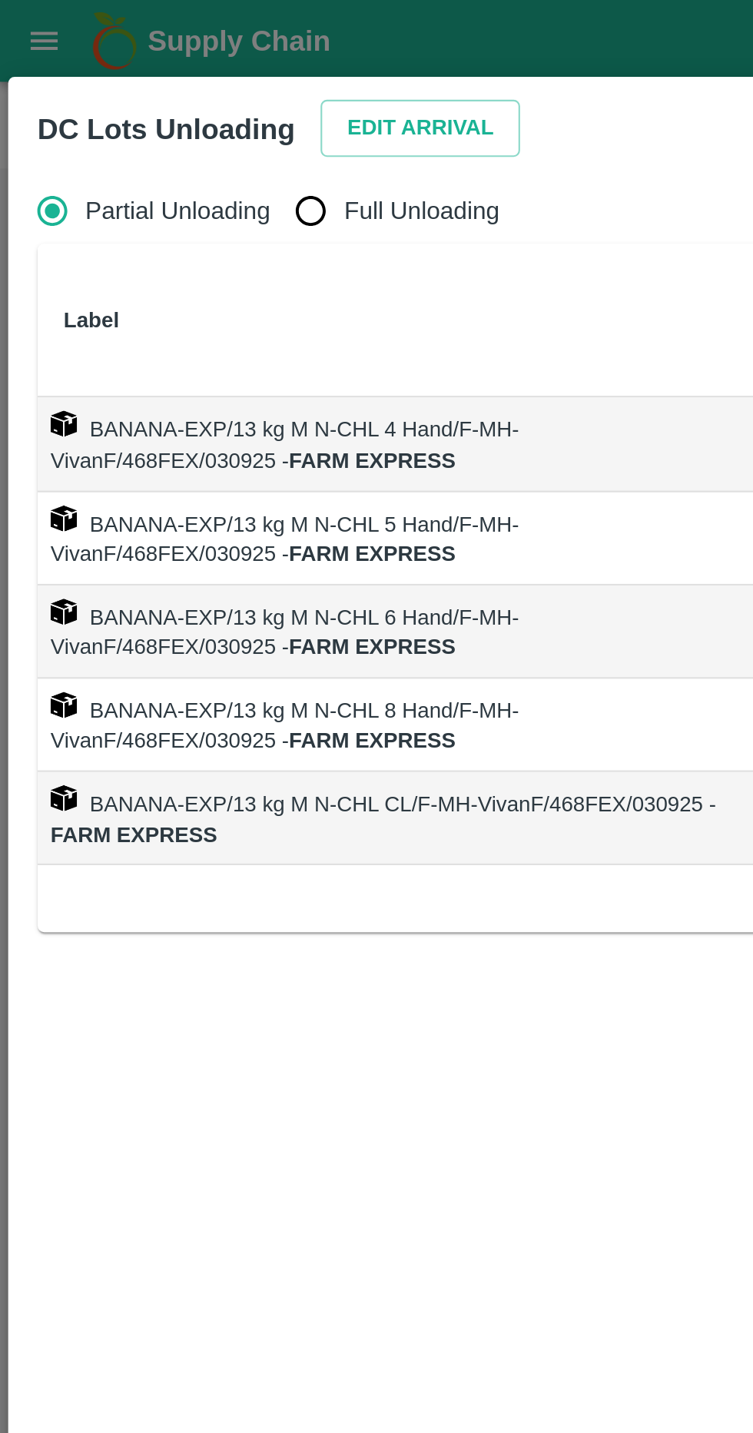
click at [194, 58] on button "Edit Arrival" at bounding box center [198, 60] width 94 height 27
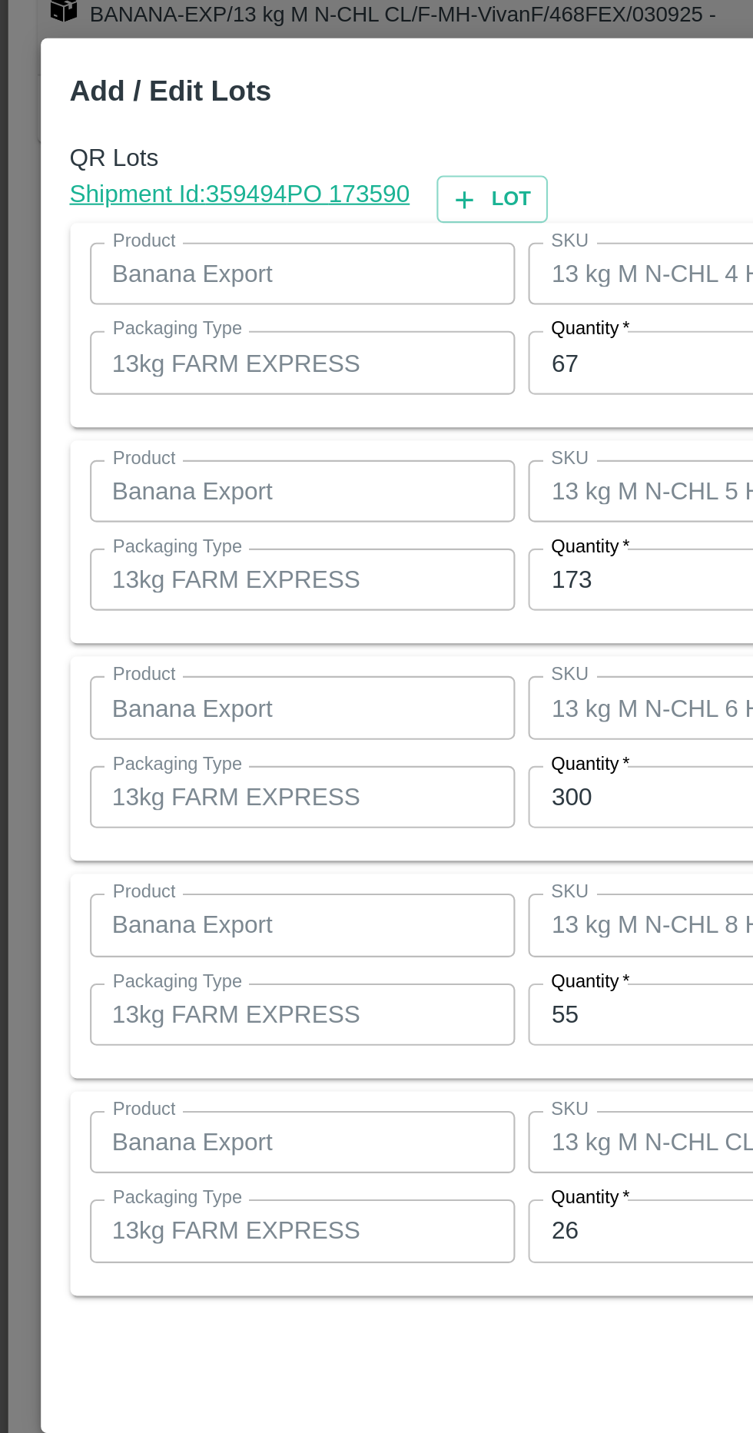
click at [310, 546] on input "67" at bounding box center [348, 540] width 201 height 29
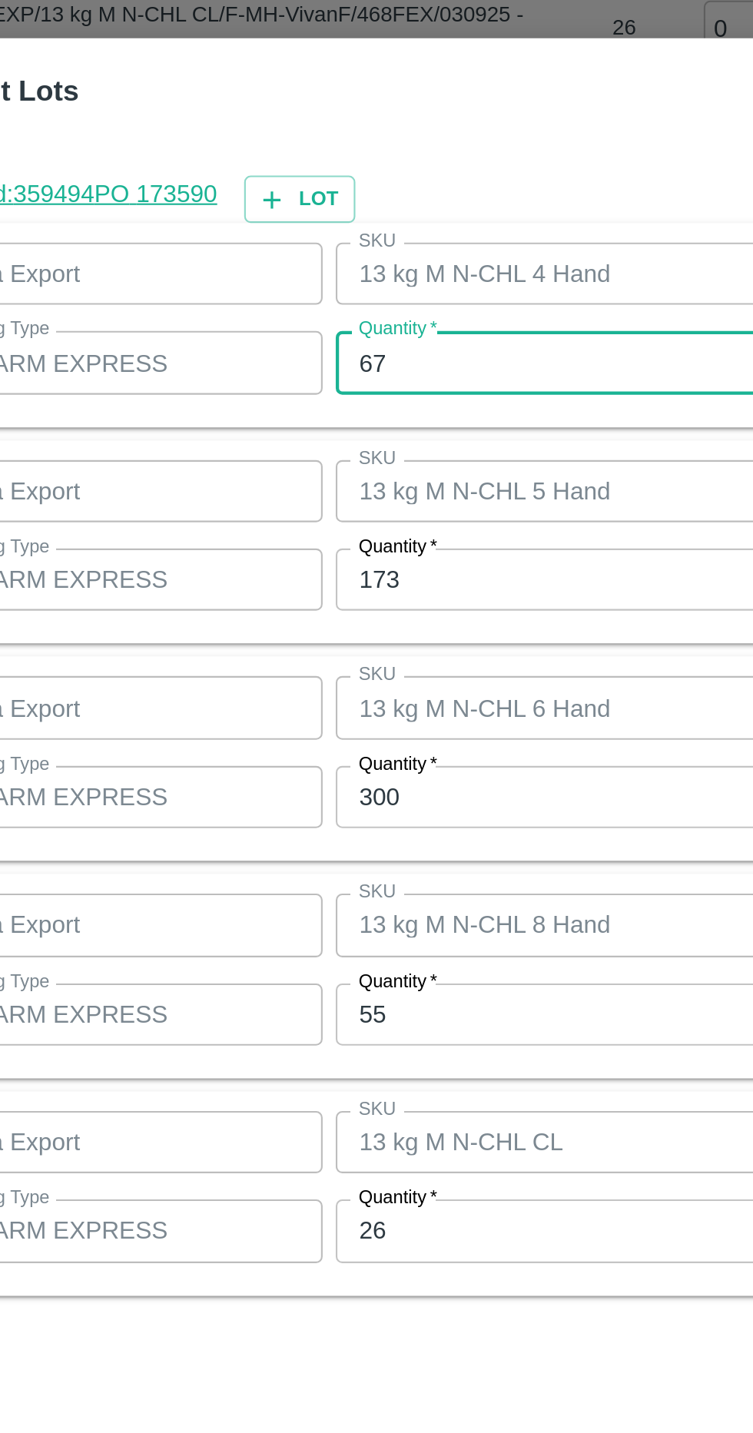
click at [350, 547] on input "67" at bounding box center [348, 540] width 201 height 29
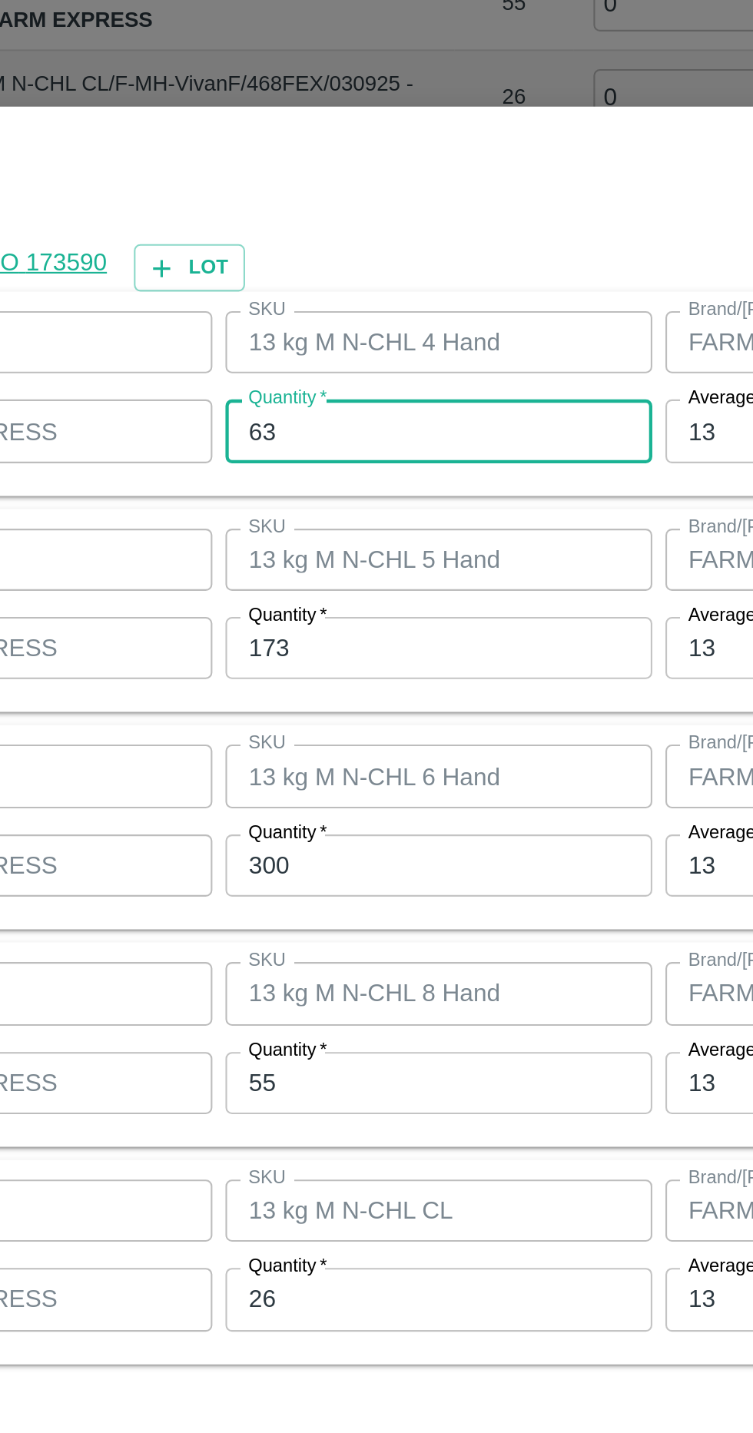
type input "63"
click at [386, 638] on input "173" at bounding box center [348, 642] width 201 height 29
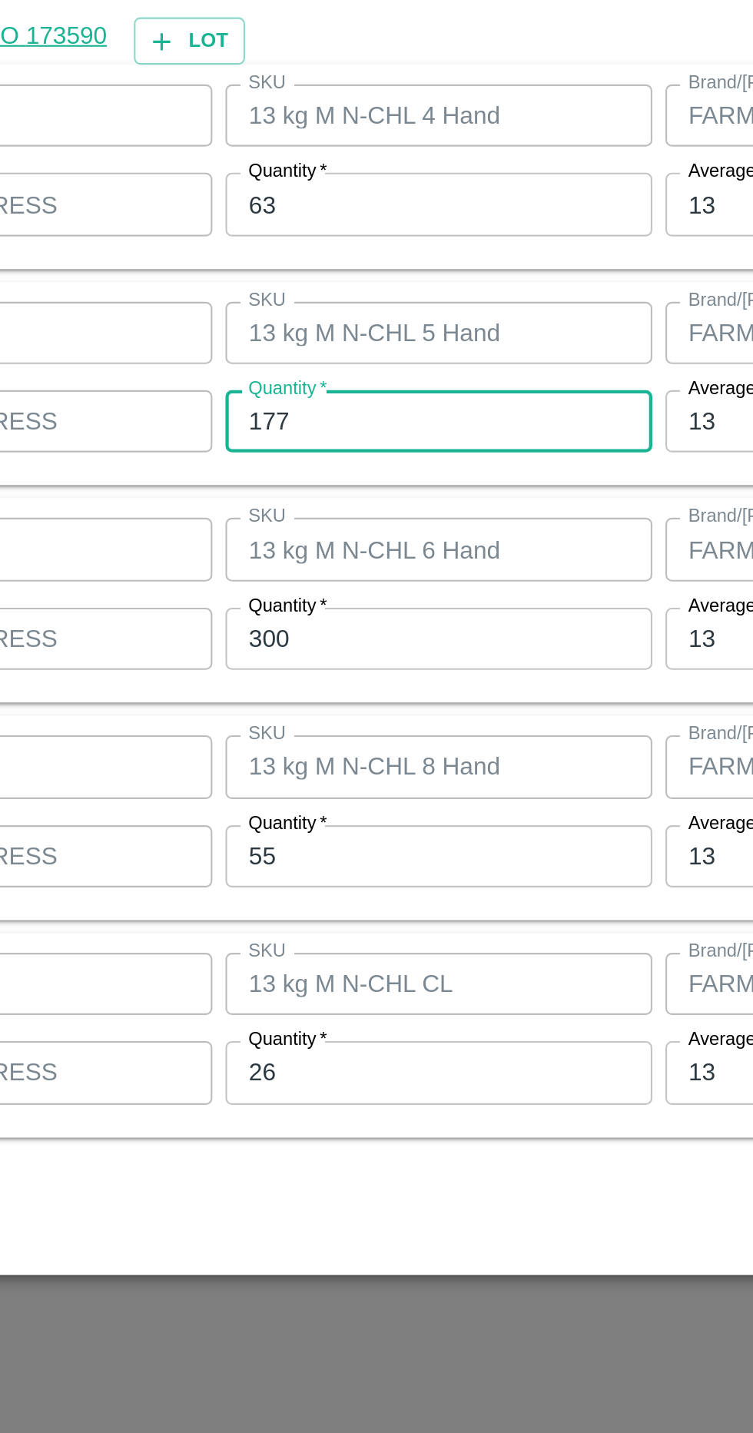
type input "177"
click at [372, 748] on input "300" at bounding box center [348, 745] width 201 height 29
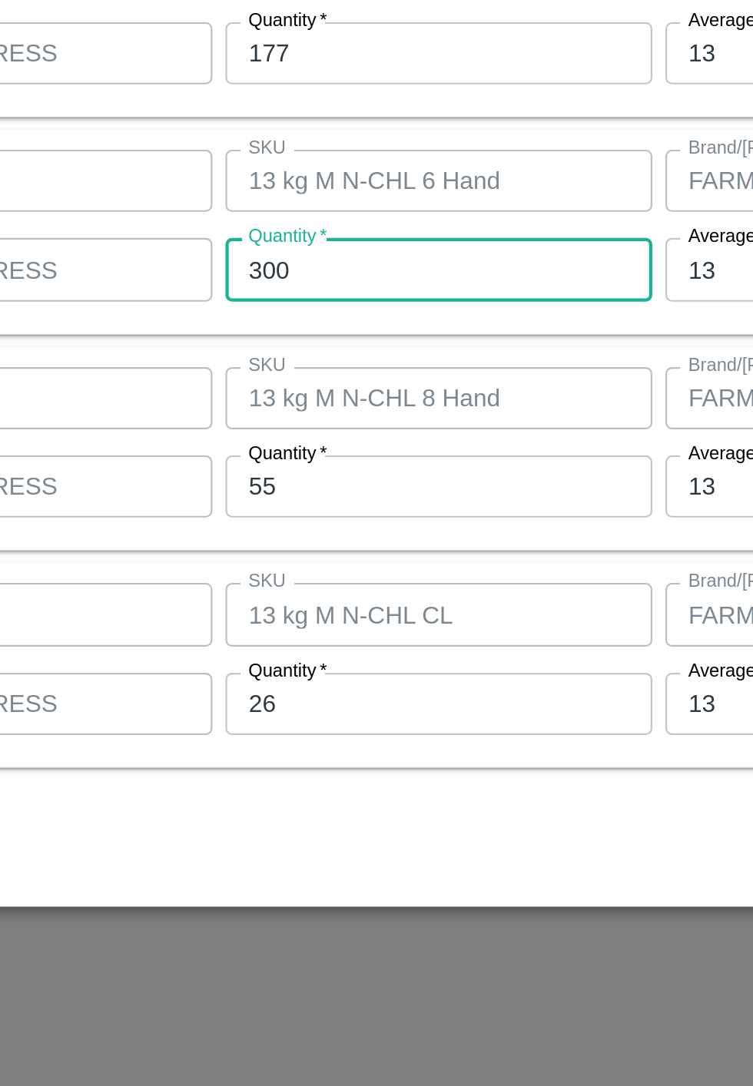
click at [371, 577] on input "300" at bounding box center [348, 571] width 201 height 29
type input "3"
type input "295"
click at [360, 676] on input "55" at bounding box center [348, 673] width 201 height 29
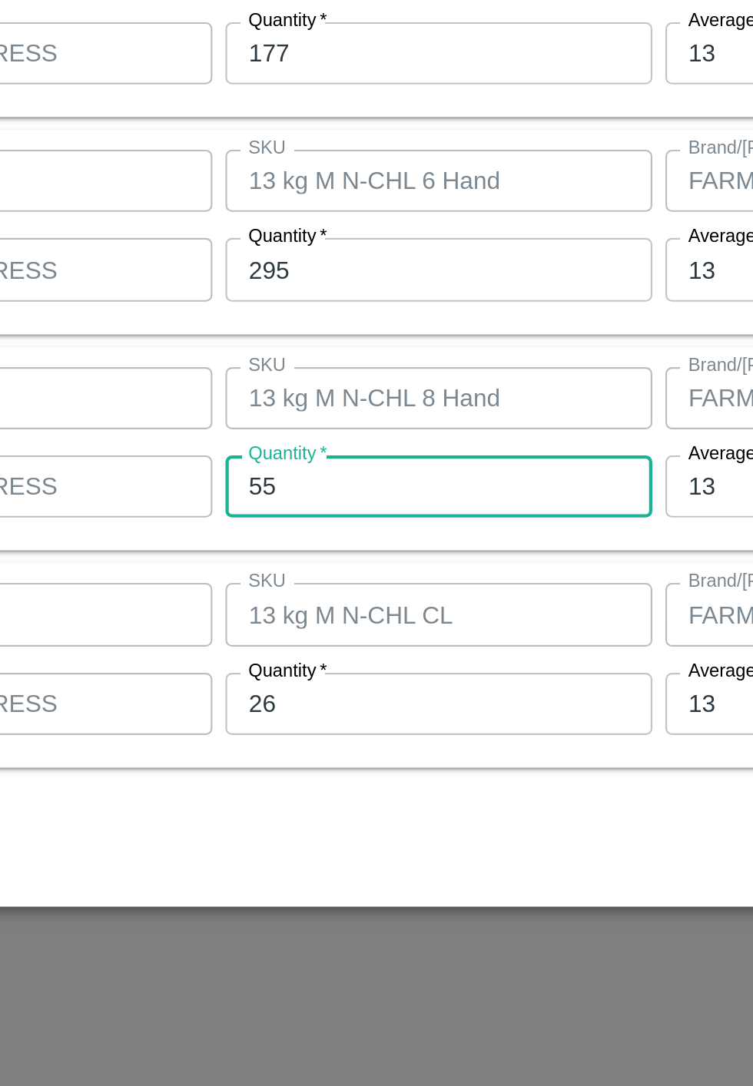
click at [361, 677] on input "55" at bounding box center [348, 673] width 201 height 29
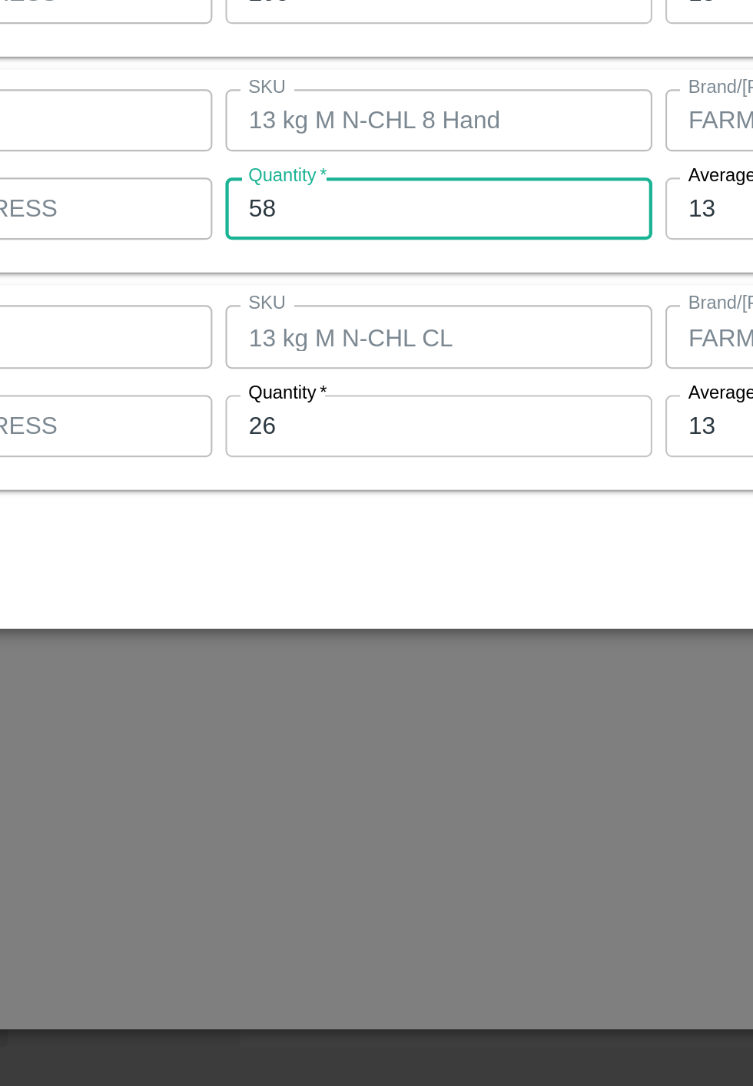
type input "58"
click at [355, 779] on input "26" at bounding box center [348, 775] width 201 height 29
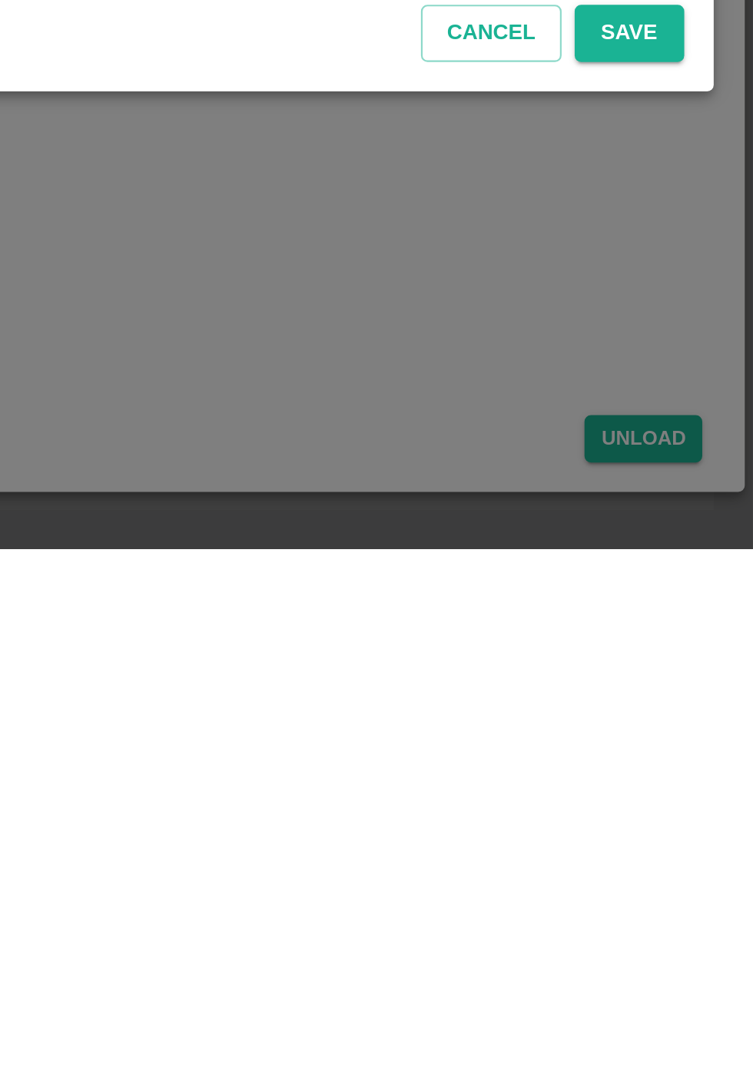
type input "28"
click at [714, 843] on button "Save" at bounding box center [694, 843] width 51 height 27
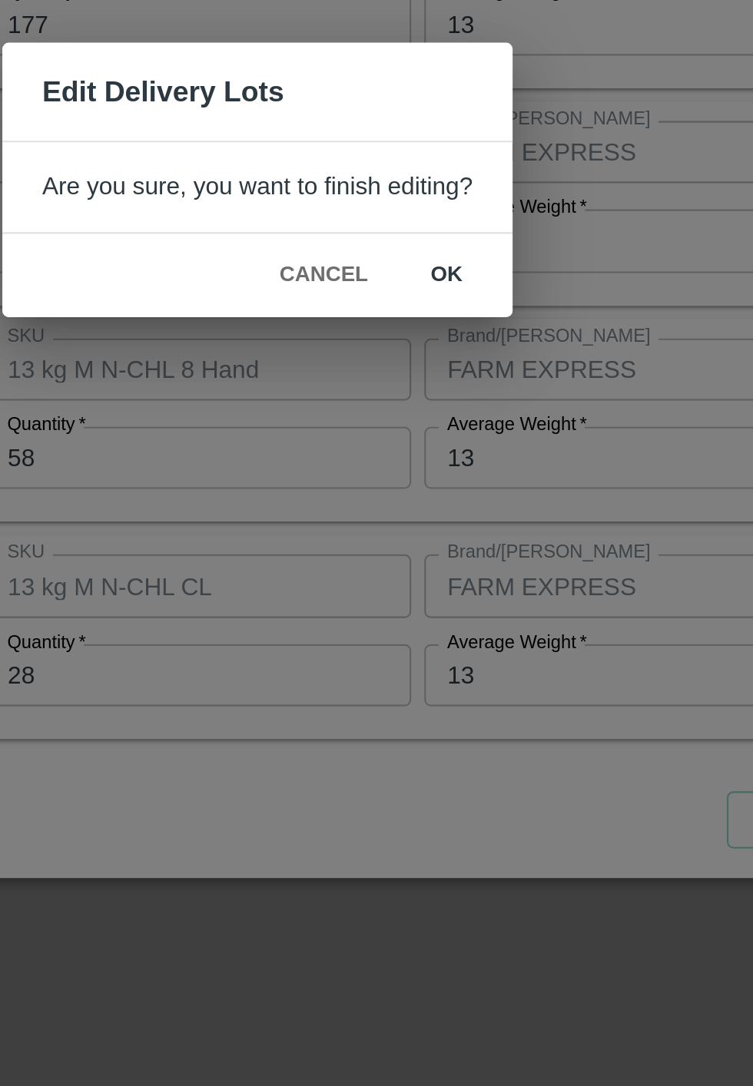
click at [476, 582] on button "ok" at bounding box center [465, 588] width 49 height 27
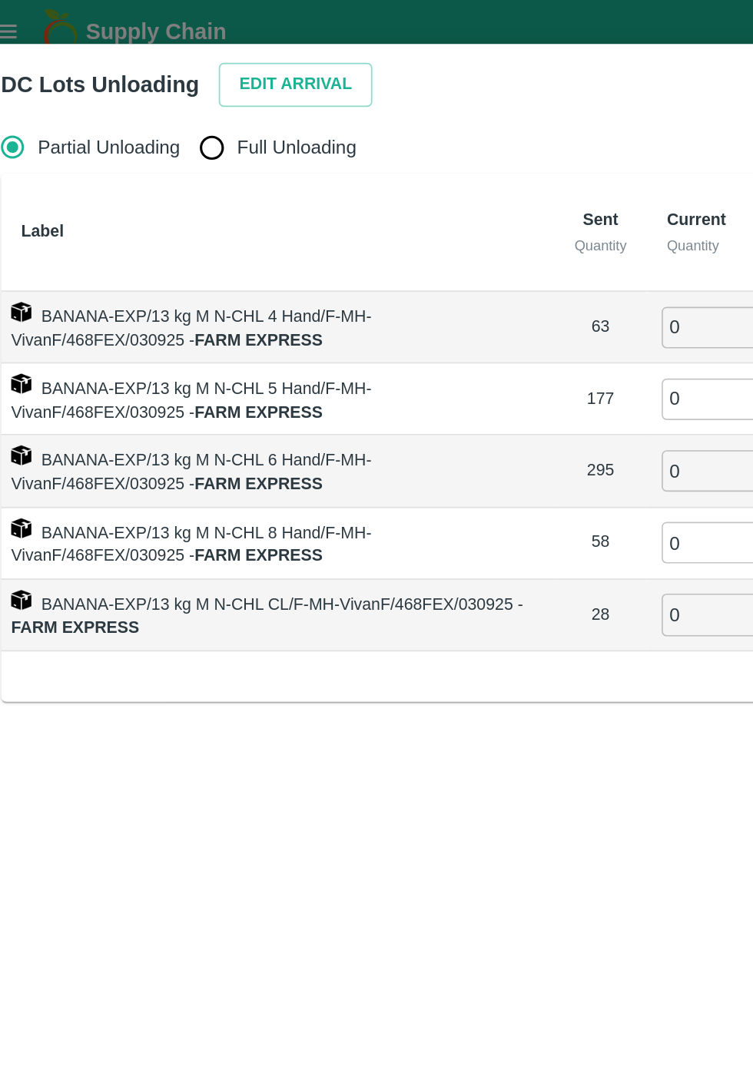
click at [178, 99] on label "Full Unloading" at bounding box center [183, 90] width 104 height 31
click at [161, 99] on input "Full Unloading" at bounding box center [146, 90] width 31 height 31
radio input "true"
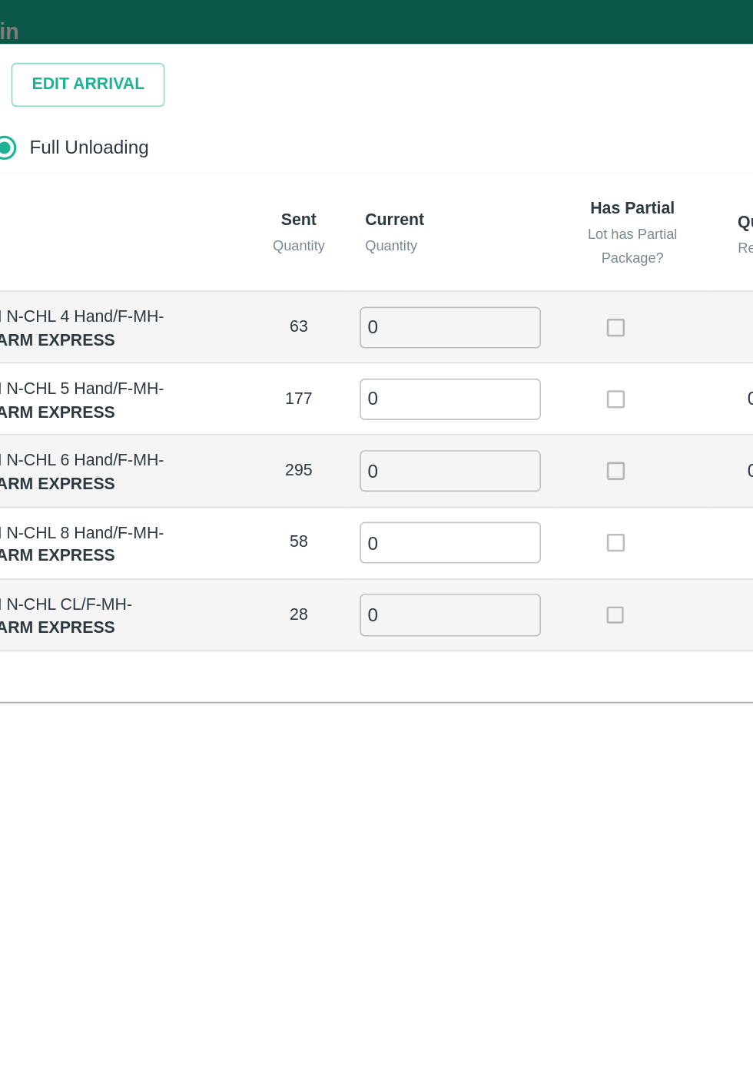
click at [430, 202] on input "0" at bounding box center [418, 199] width 111 height 25
type input "63"
type input "177"
type input "295"
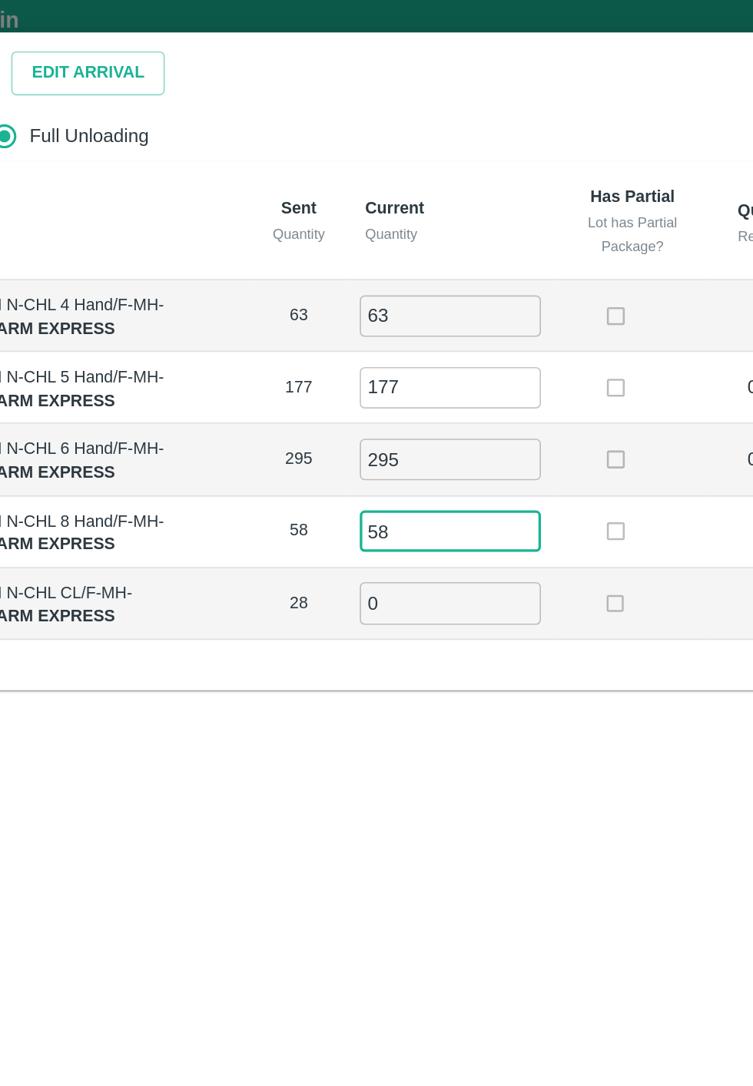
type input "58"
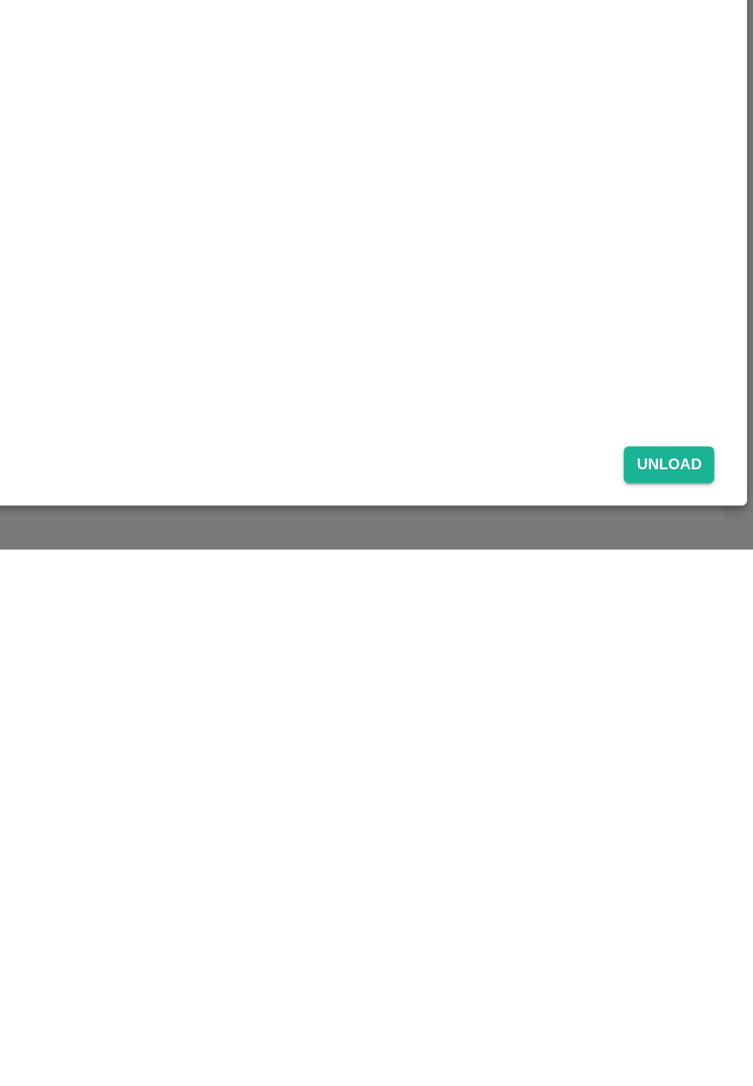
type input "28"
click at [724, 1039] on button "Unload" at bounding box center [701, 1034] width 55 height 22
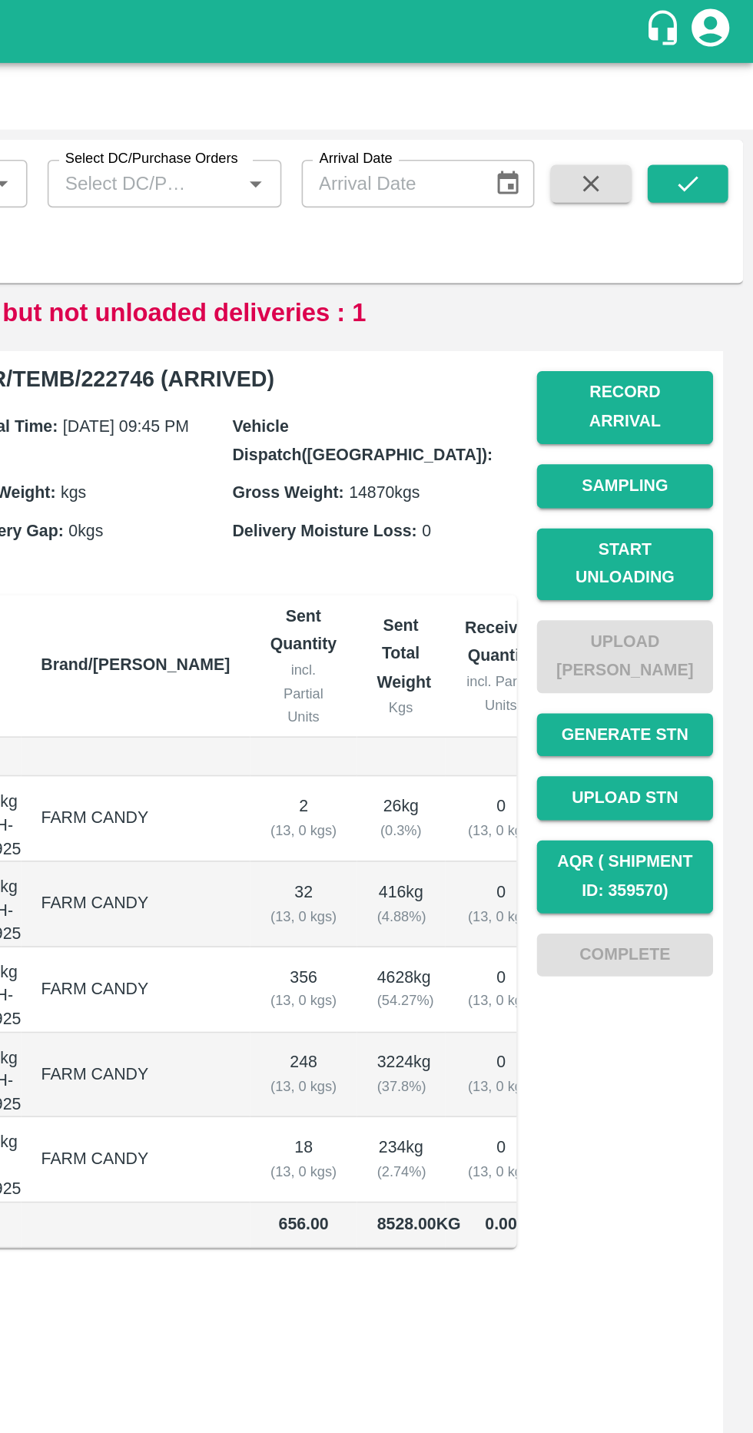
click at [636, 101] on button "button" at bounding box center [653, 112] width 49 height 23
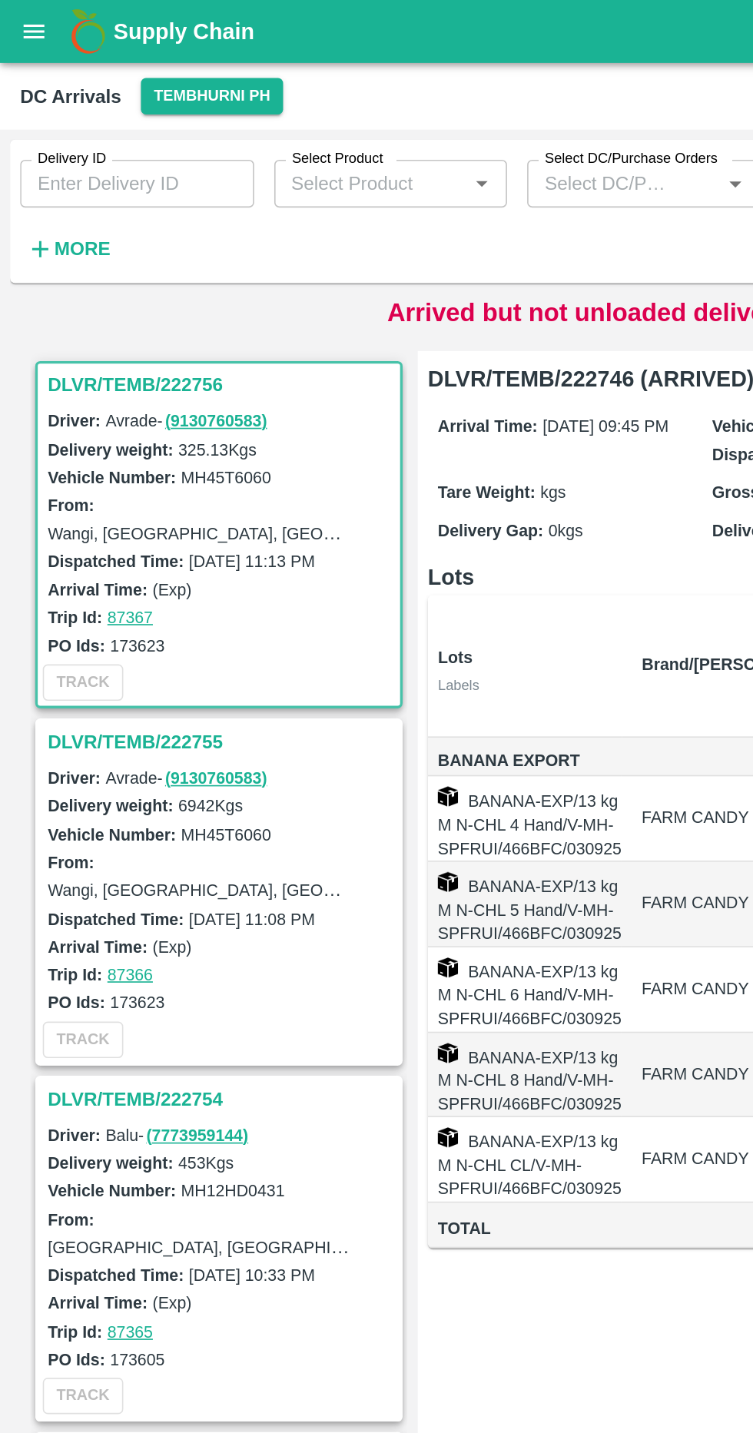
click at [21, 15] on icon "open drawer" at bounding box center [21, 19] width 13 height 8
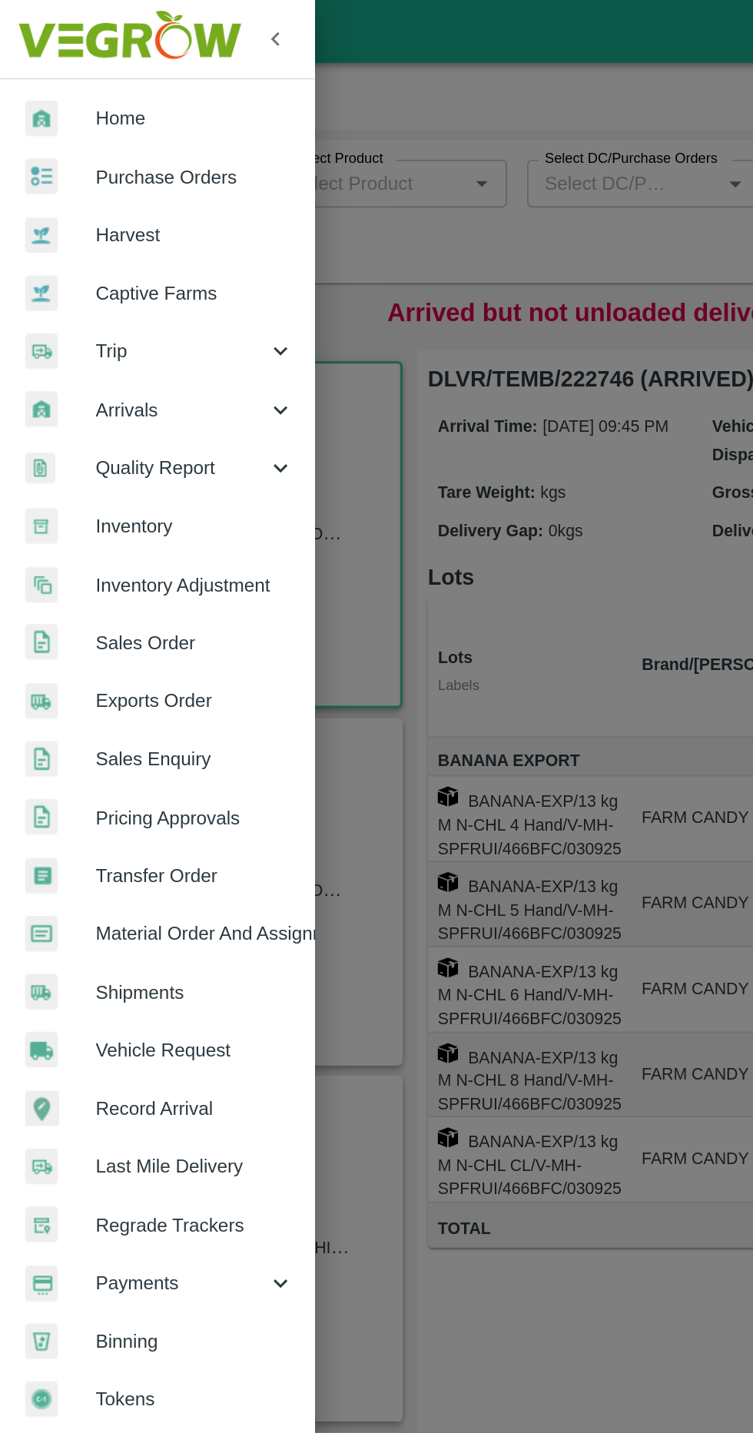
click at [150, 237] on div "Arrivals" at bounding box center [96, 250] width 192 height 35
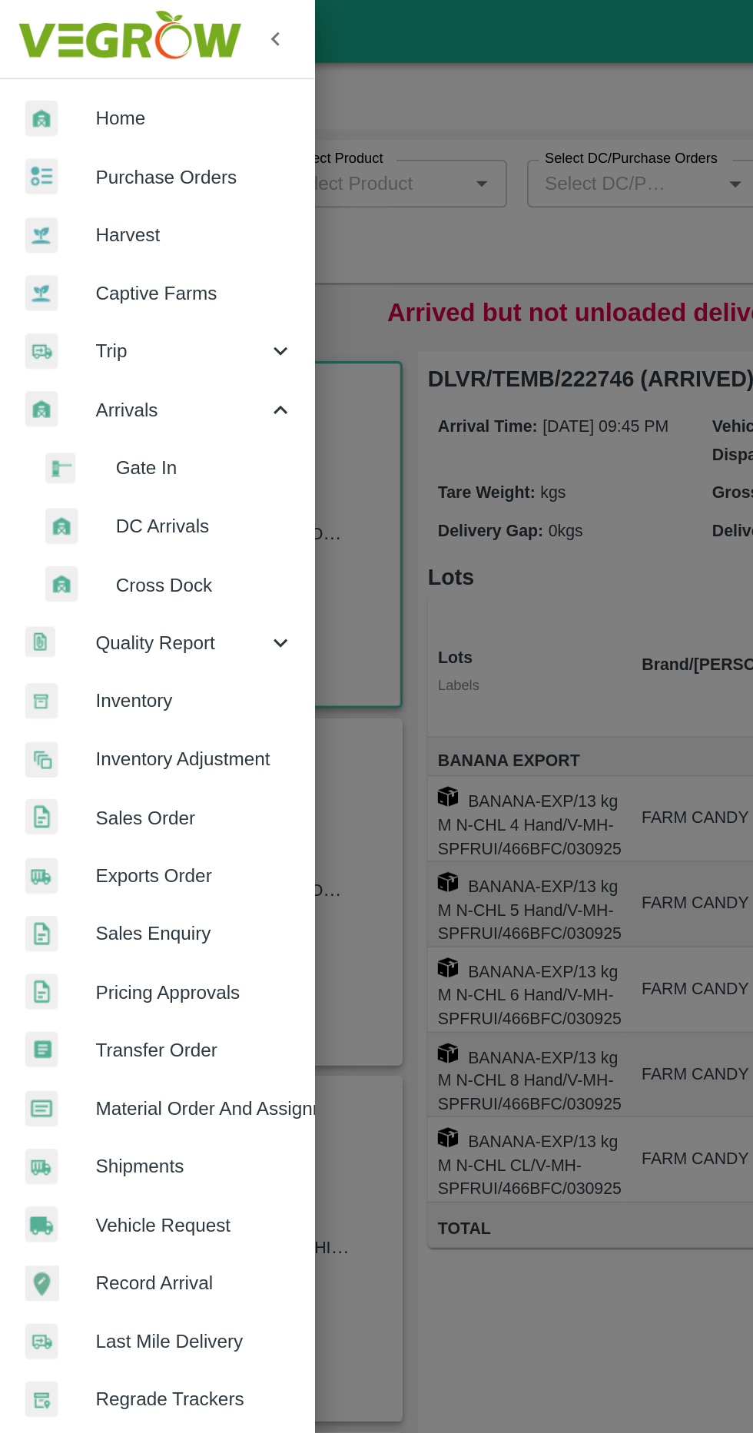
click at [164, 242] on icon at bounding box center [171, 250] width 17 height 17
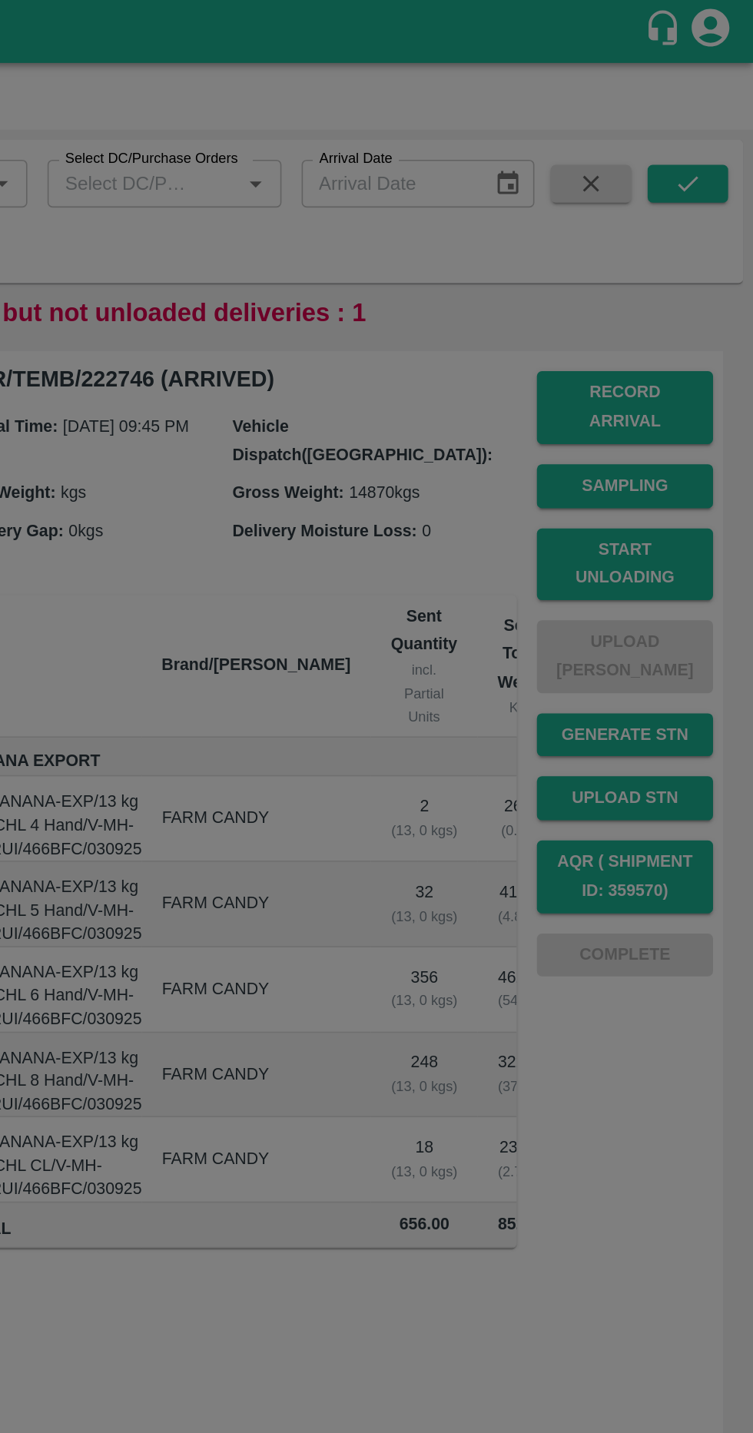
click at [492, 236] on div at bounding box center [376, 716] width 753 height 1433
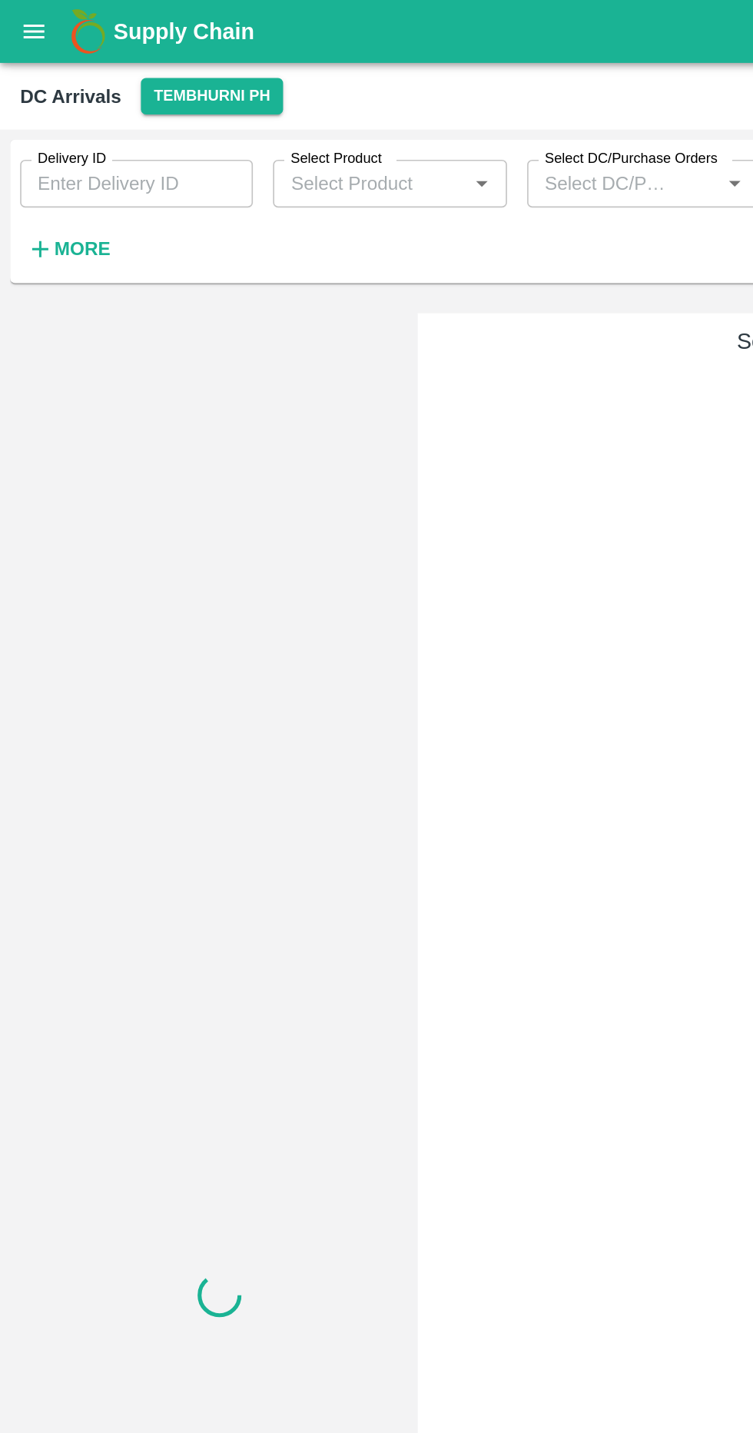
click at [18, 15] on icon "open drawer" at bounding box center [21, 19] width 13 height 8
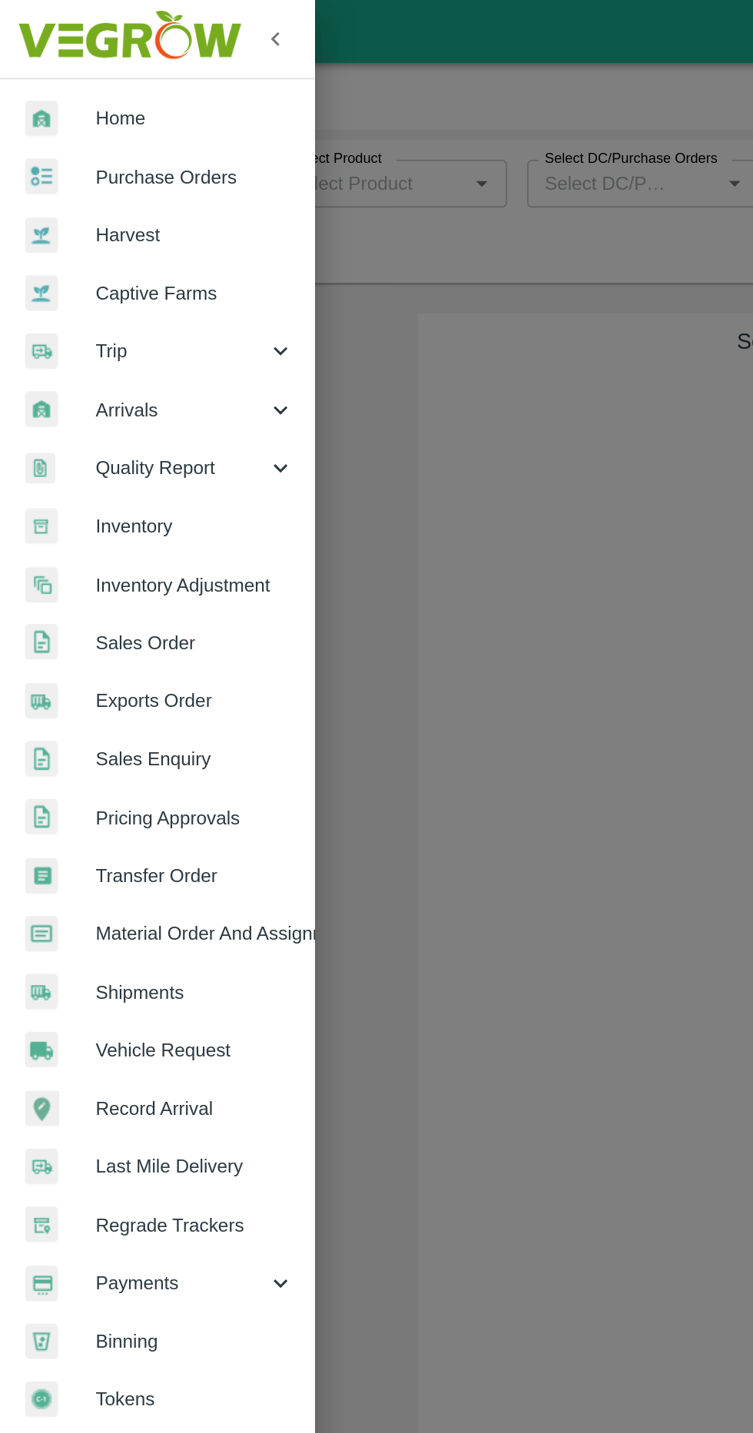
click at [412, 466] on div at bounding box center [376, 716] width 753 height 1433
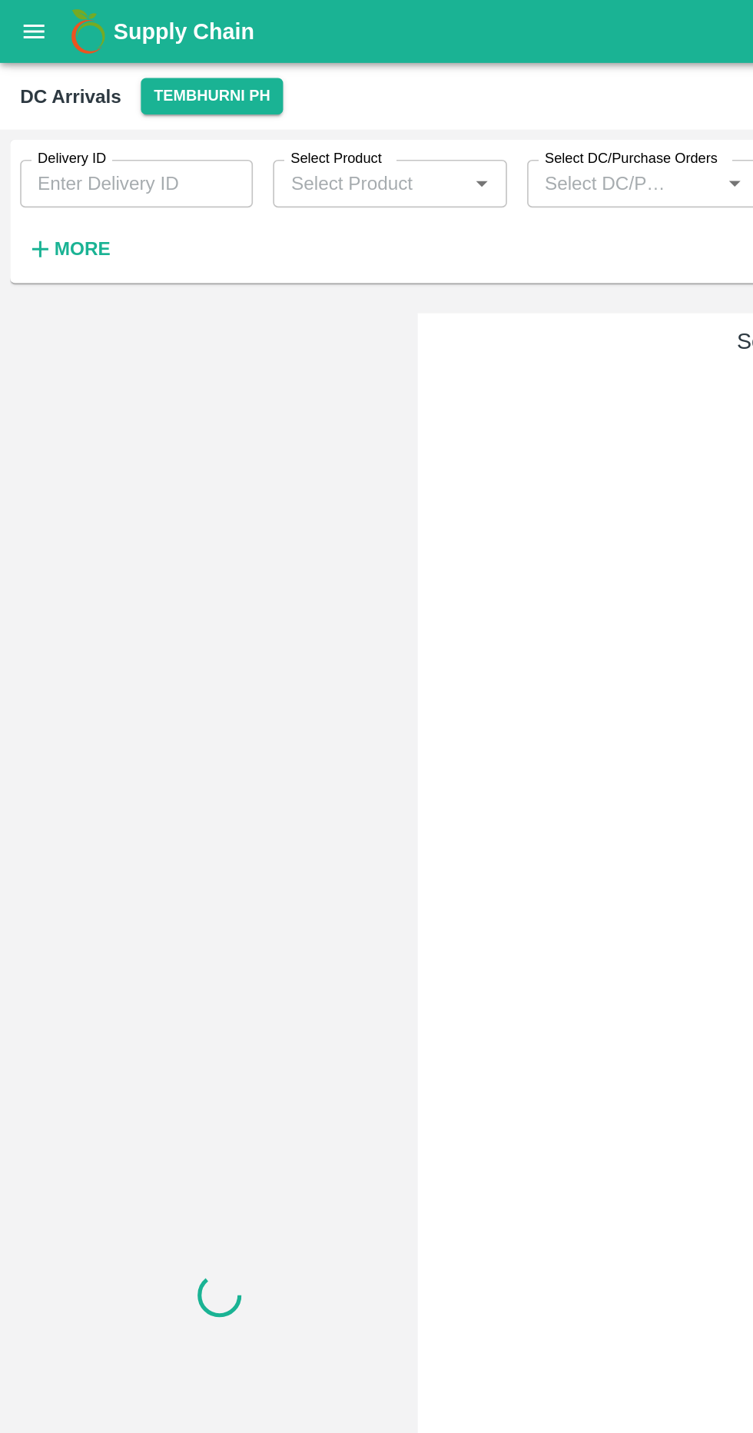
click at [28, 25] on icon "open drawer" at bounding box center [20, 19] width 17 height 17
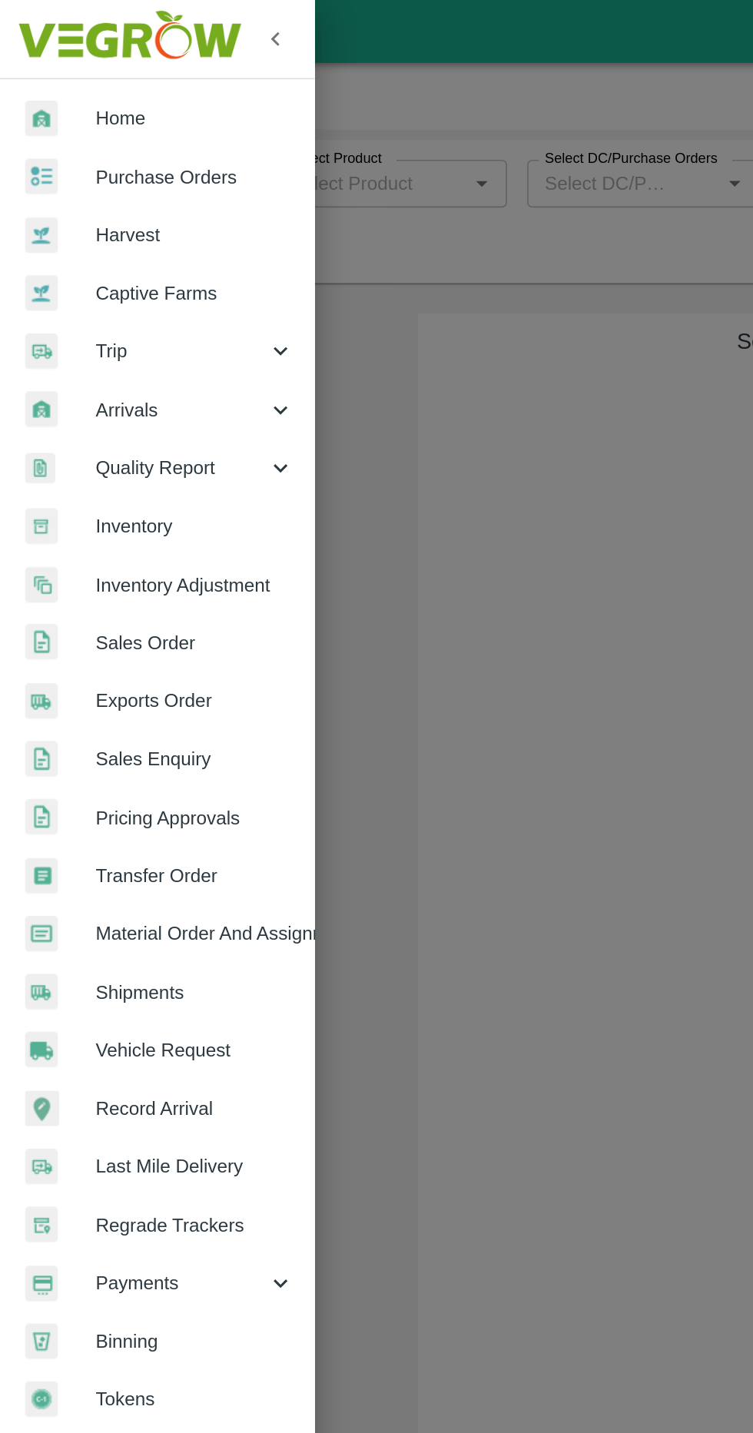
click at [75, 183] on span "Captive Farms" at bounding box center [118, 179] width 121 height 17
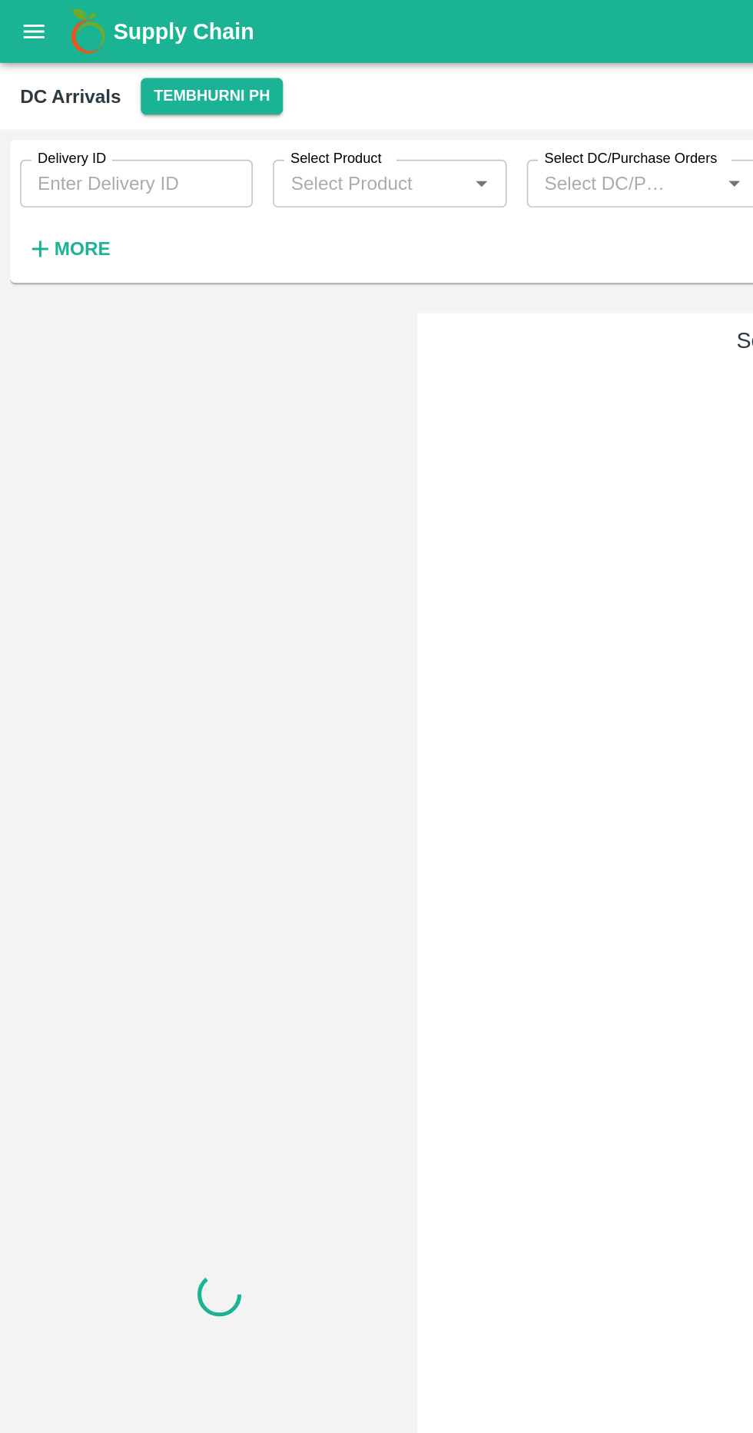
click at [20, 29] on button "open drawer" at bounding box center [20, 19] width 35 height 35
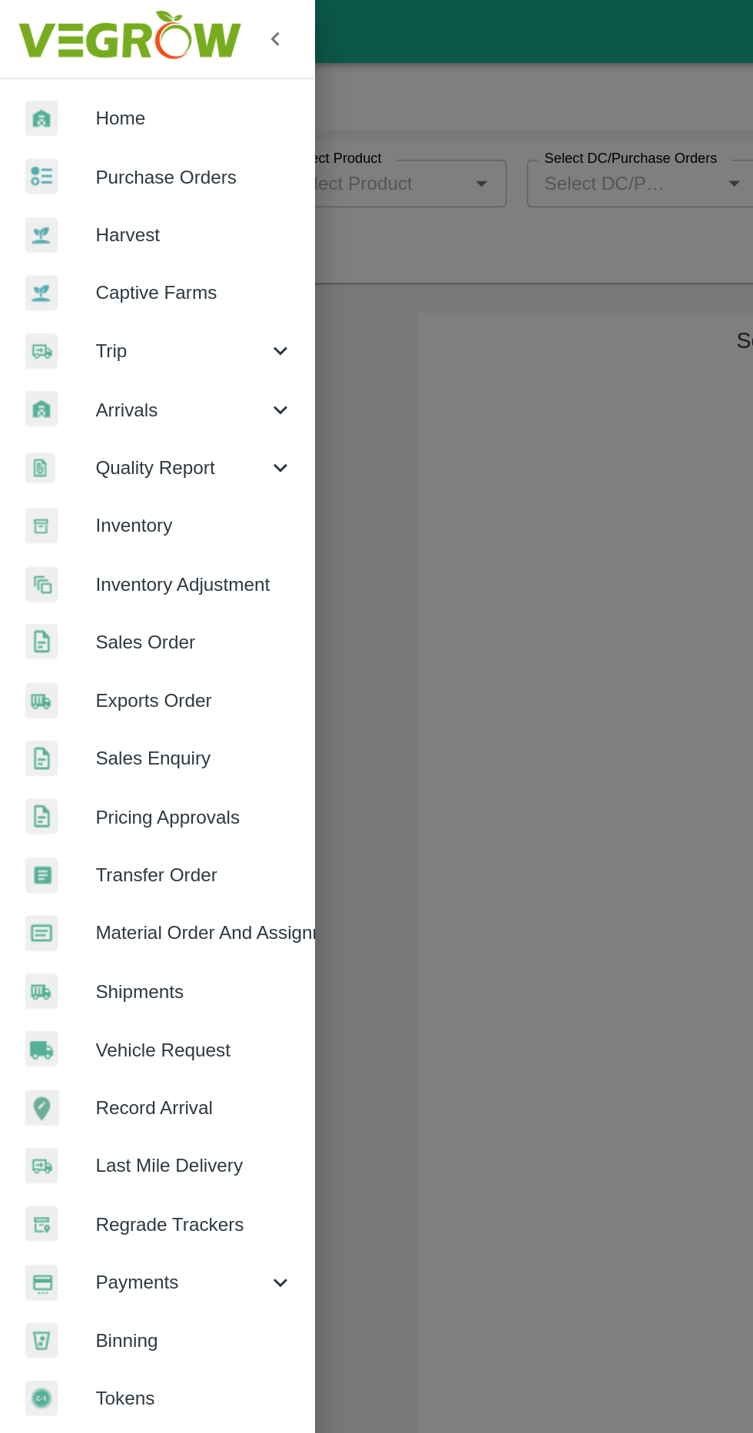
click at [152, 177] on span "Captive Farms" at bounding box center [118, 179] width 121 height 17
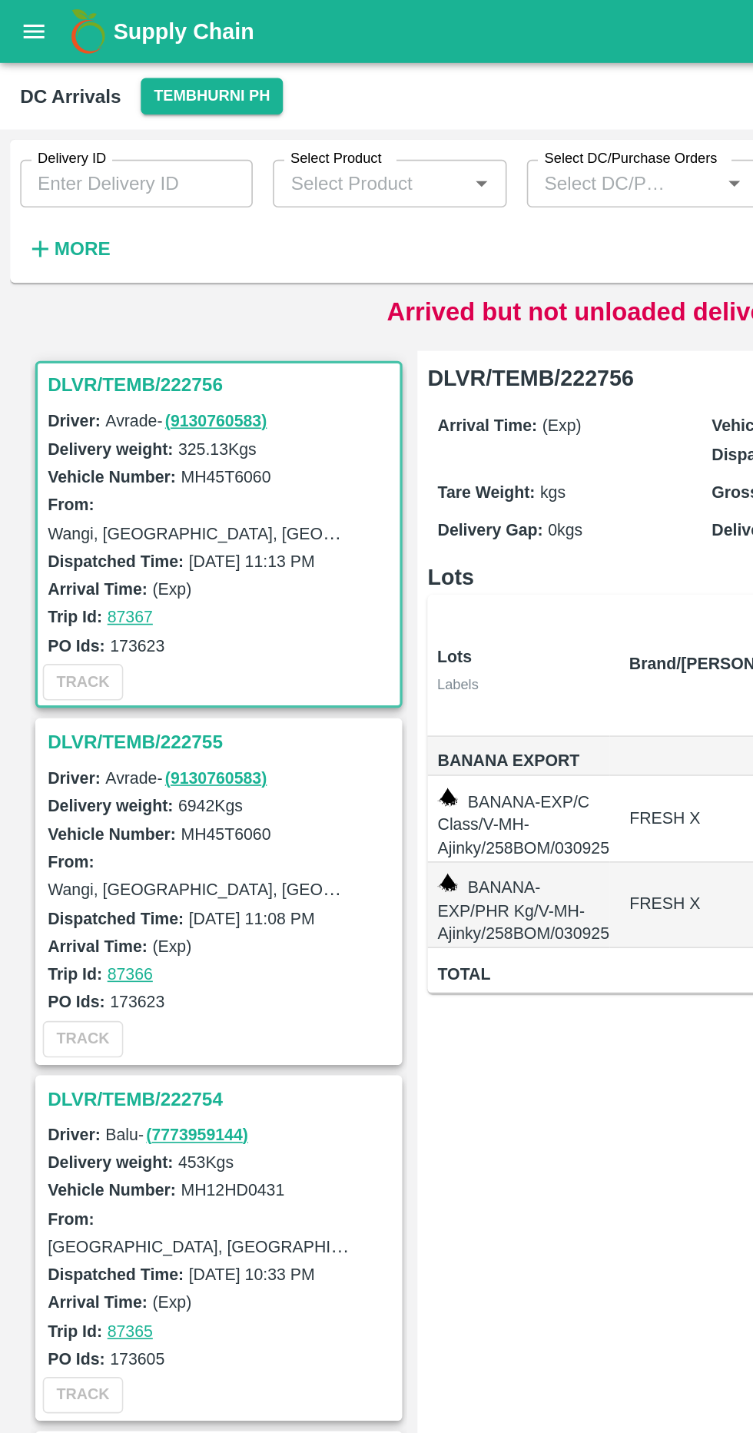
scroll to position [4, 0]
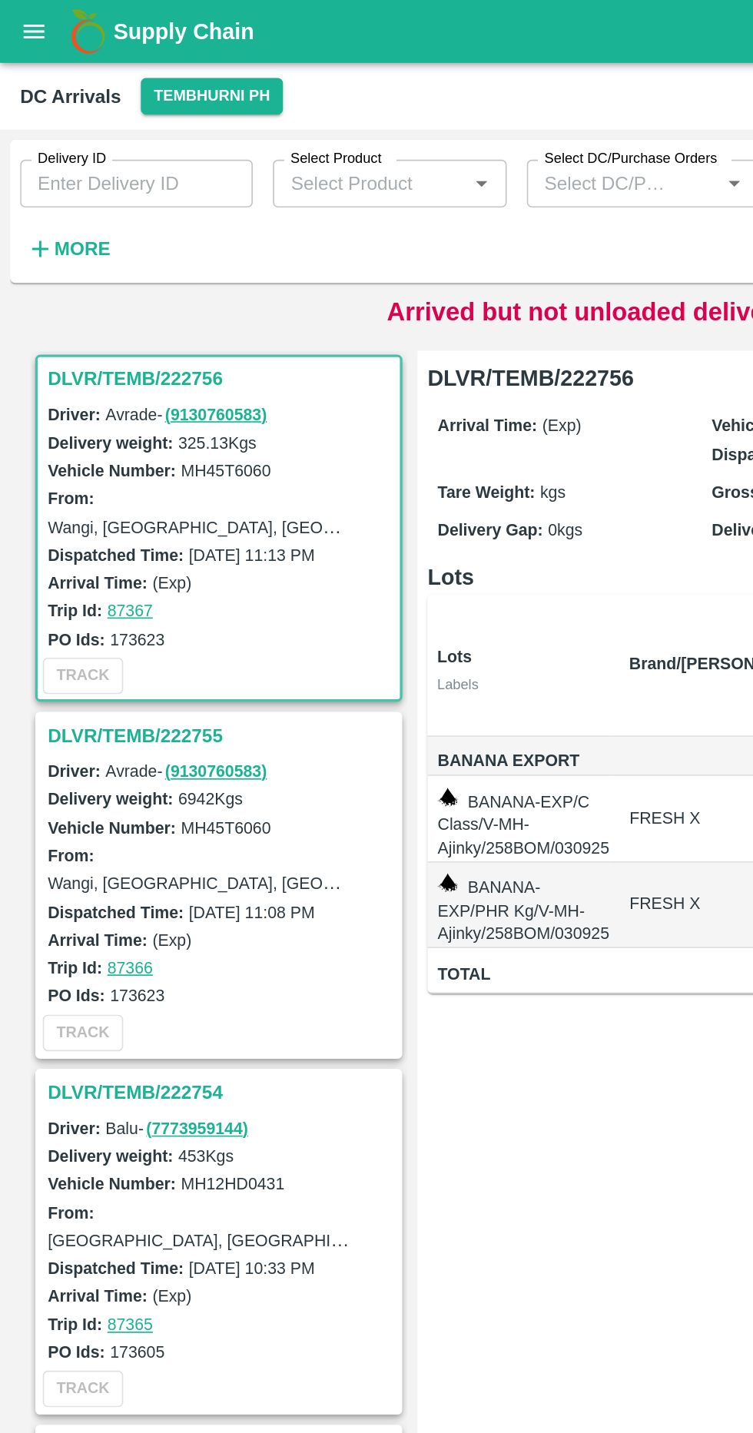
click at [22, 31] on button "open drawer" at bounding box center [20, 19] width 35 height 35
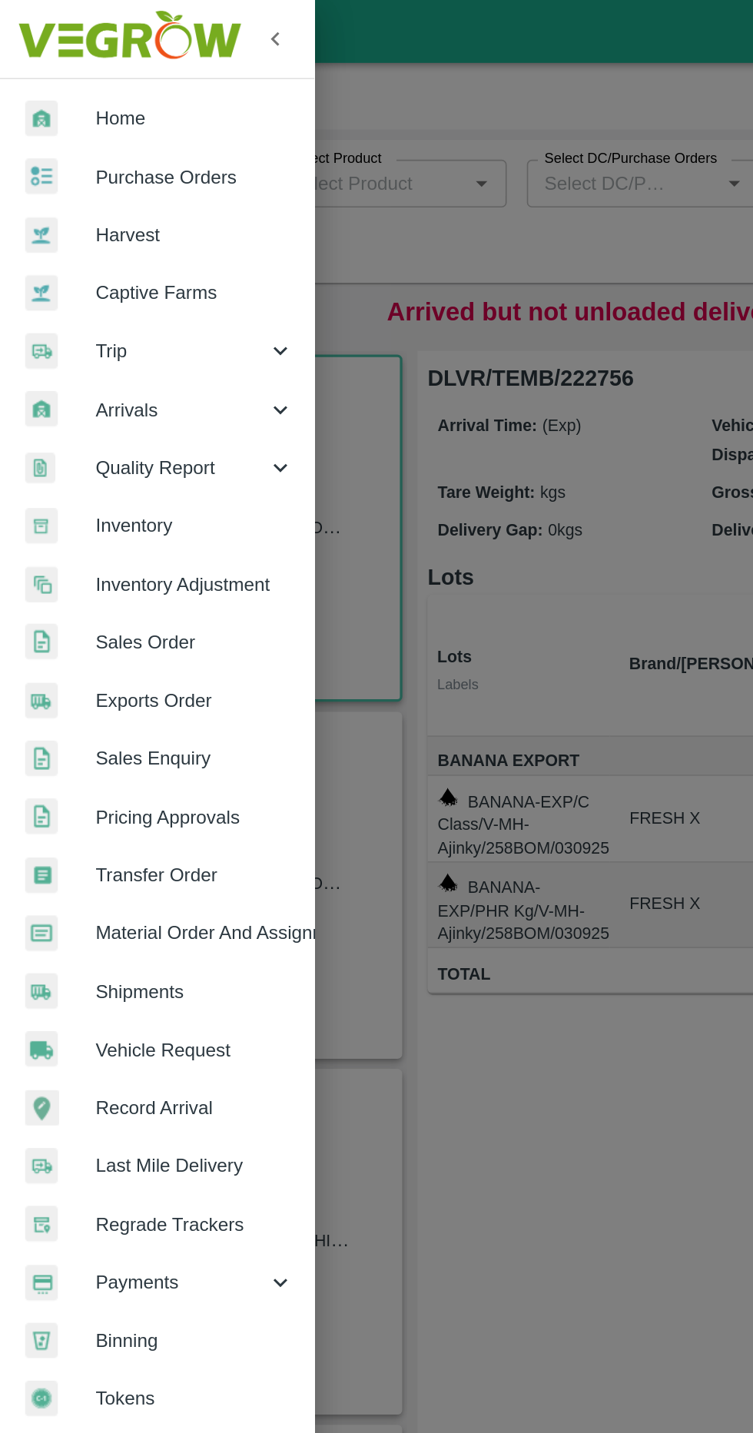
click at [132, 178] on span "Captive Farms" at bounding box center [118, 179] width 121 height 17
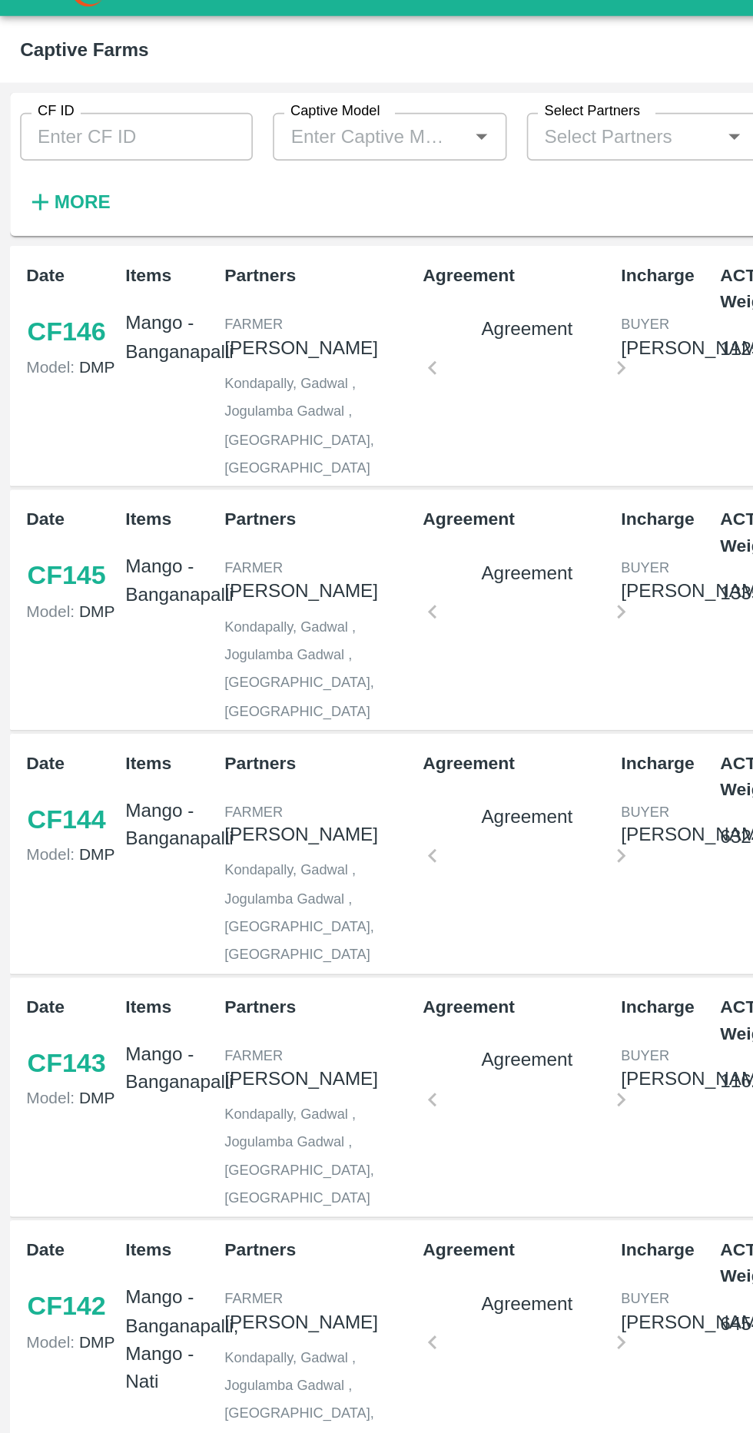
click at [50, 154] on strong "More" at bounding box center [50, 152] width 35 height 12
